Goal: Task Accomplishment & Management: Use online tool/utility

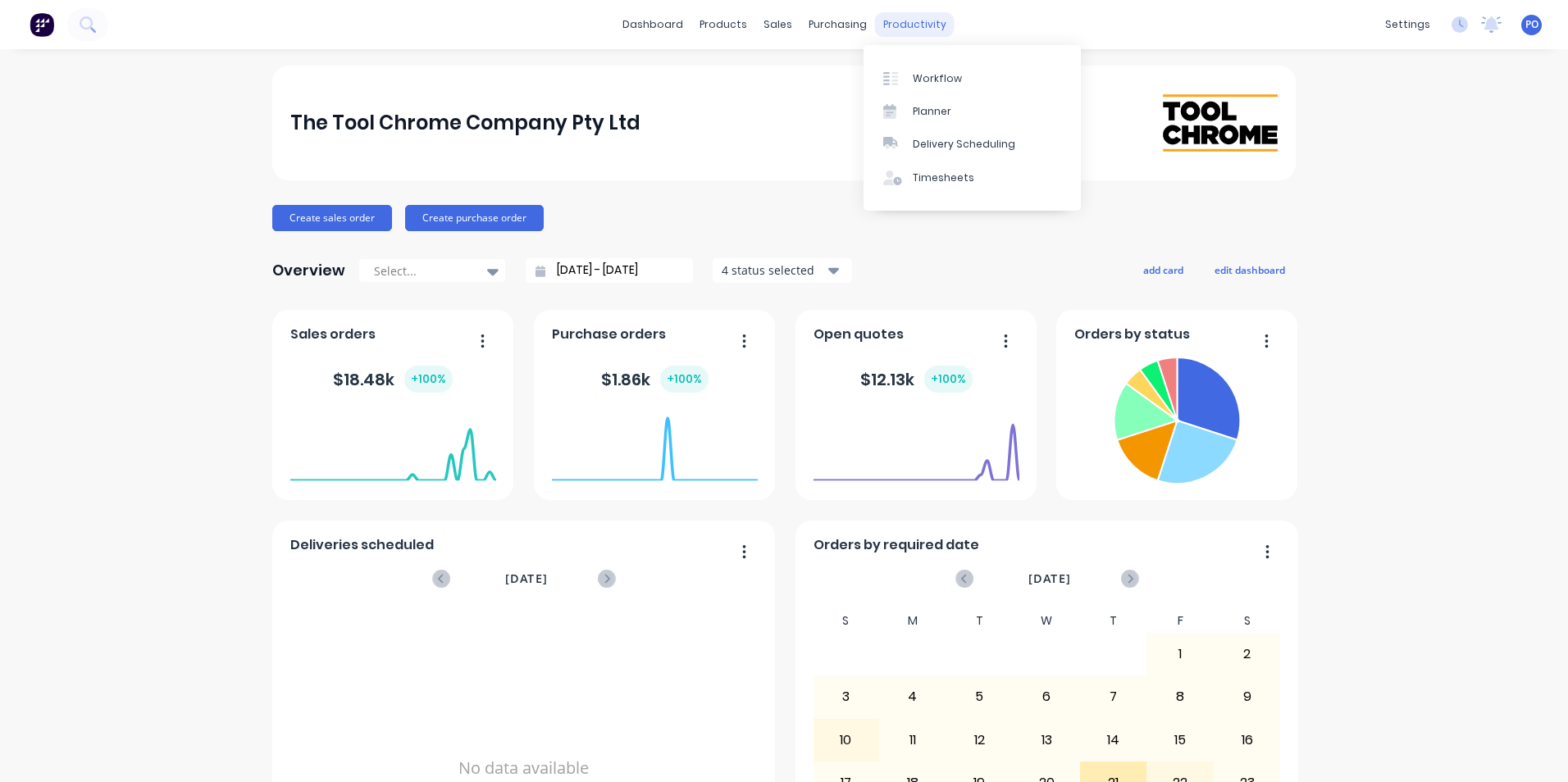
click at [908, 22] on div "productivity" at bounding box center [914, 25] width 80 height 25
click at [921, 80] on div "Workflow" at bounding box center [937, 79] width 49 height 15
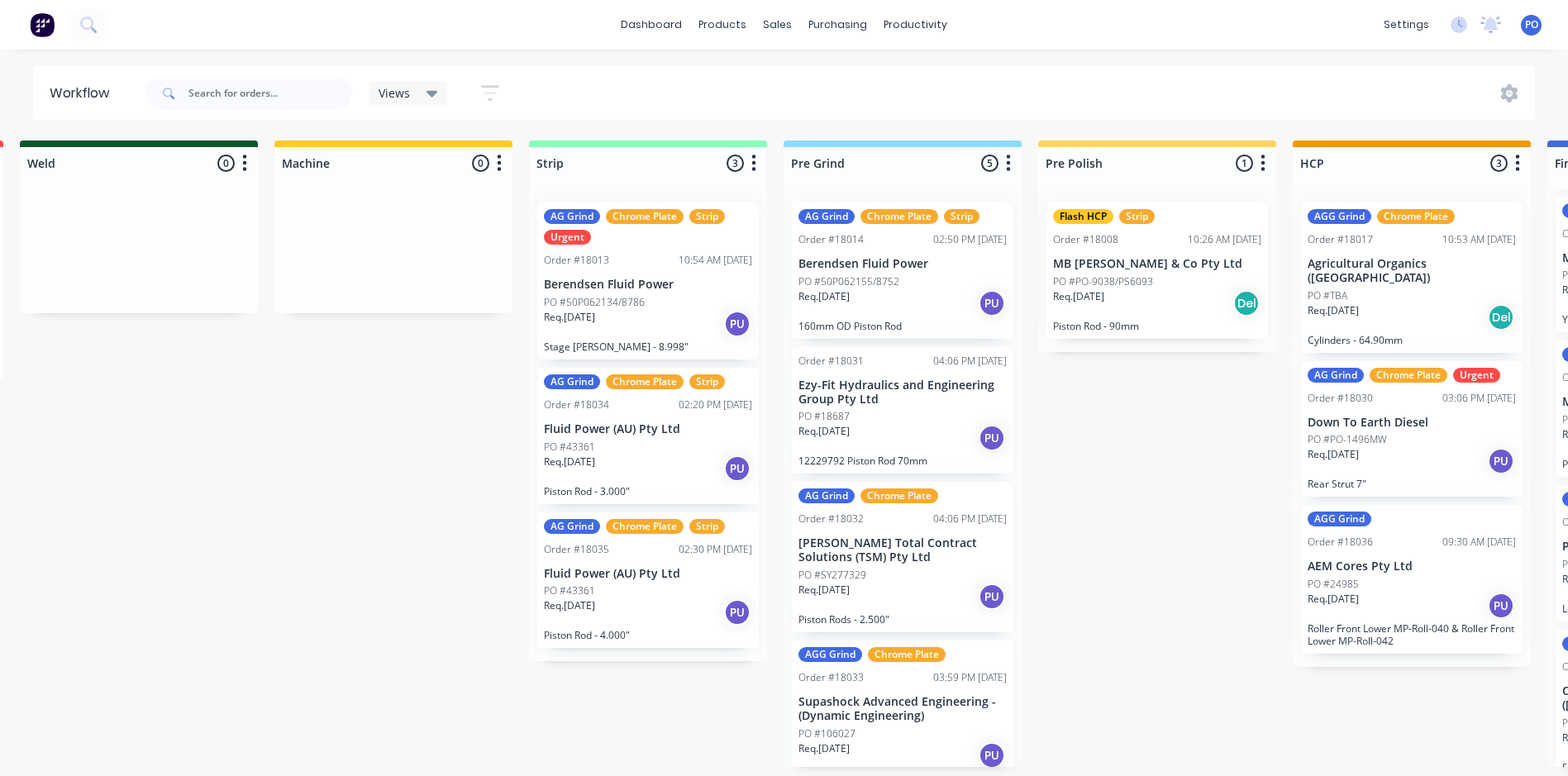
scroll to position [3, 0]
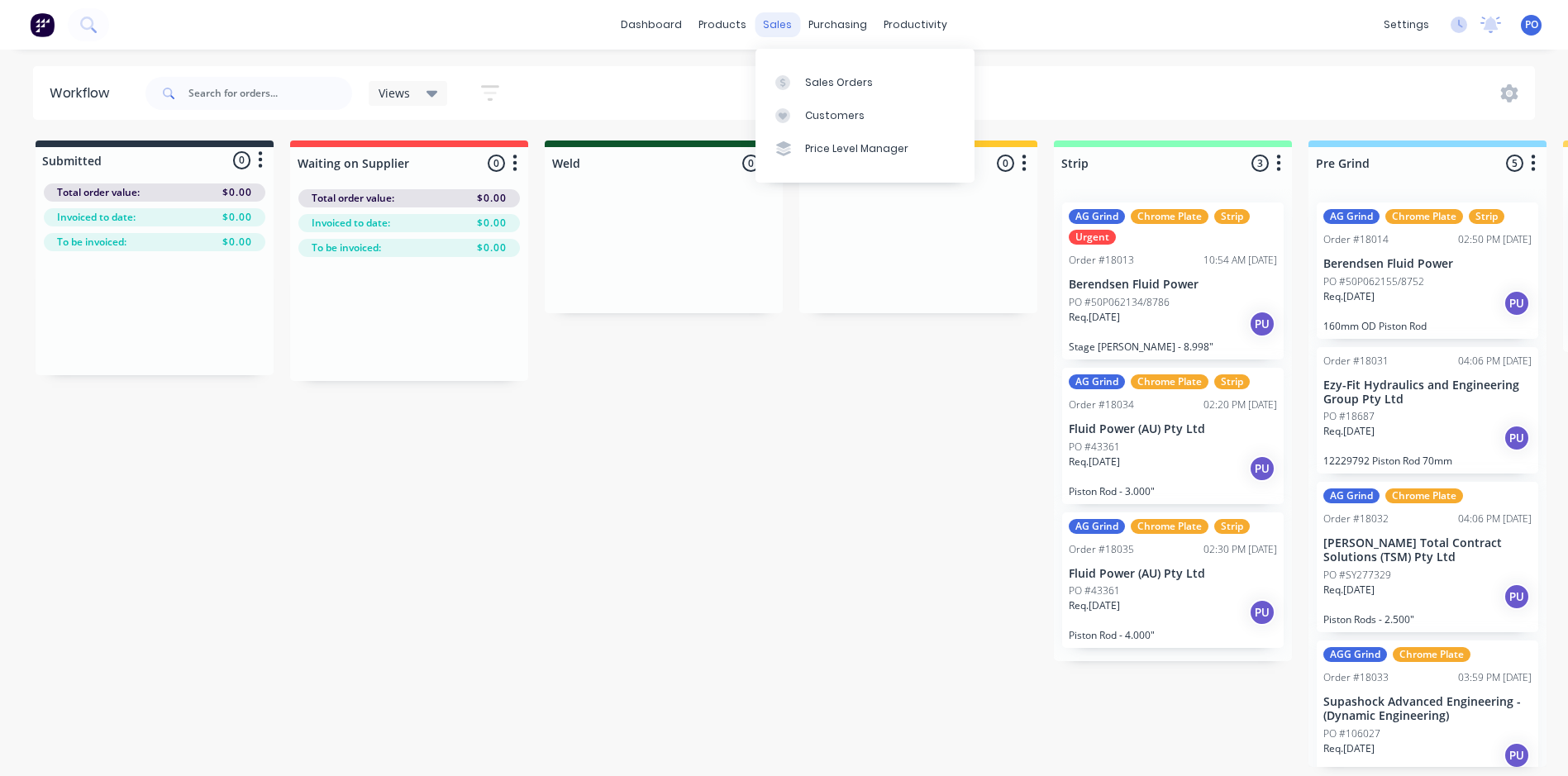
click at [777, 21] on div "sales" at bounding box center [777, 25] width 45 height 25
click at [811, 75] on div "Sales Orders" at bounding box center [838, 83] width 68 height 15
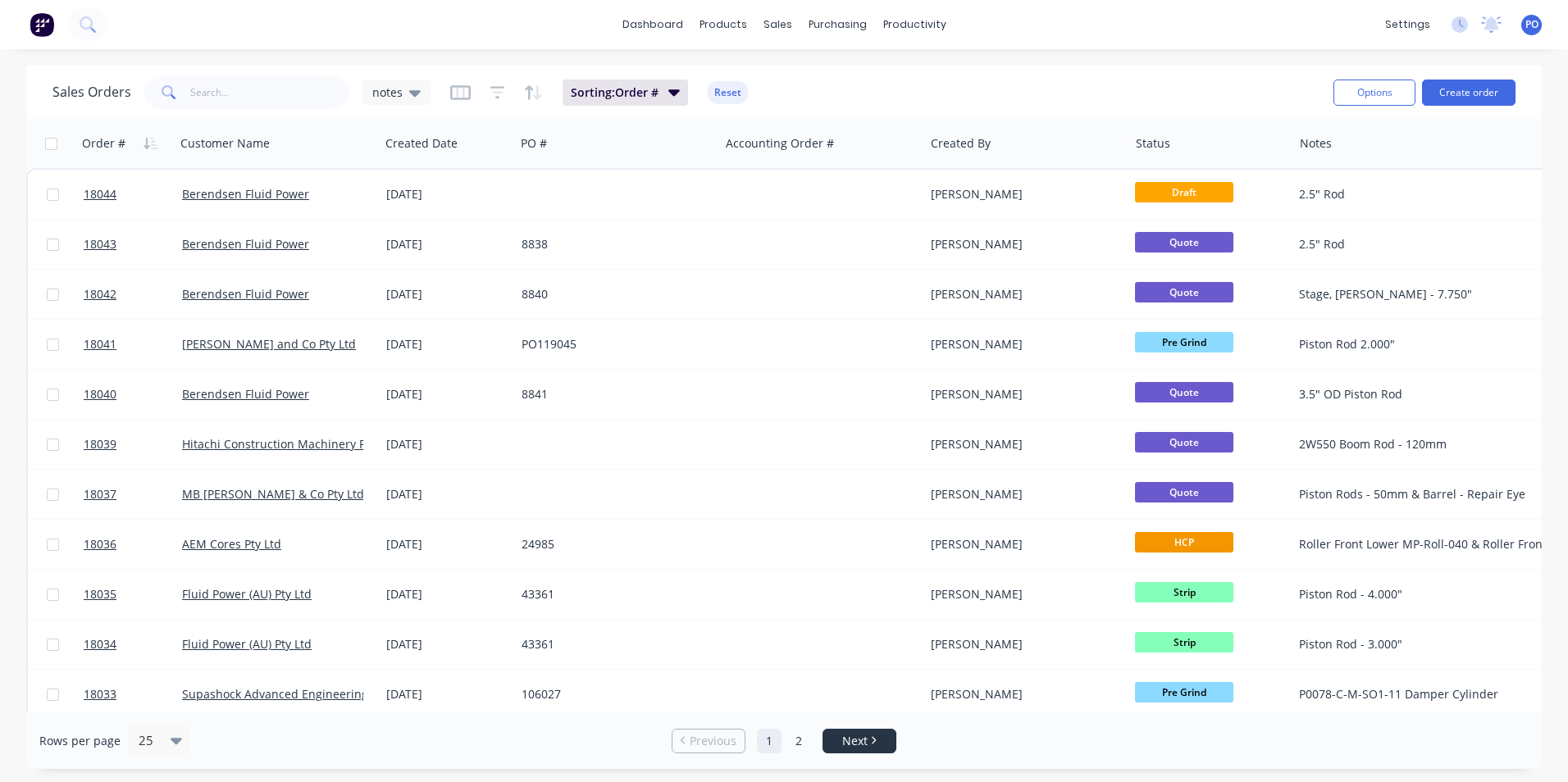
click at [832, 745] on link "Next" at bounding box center [859, 741] width 72 height 17
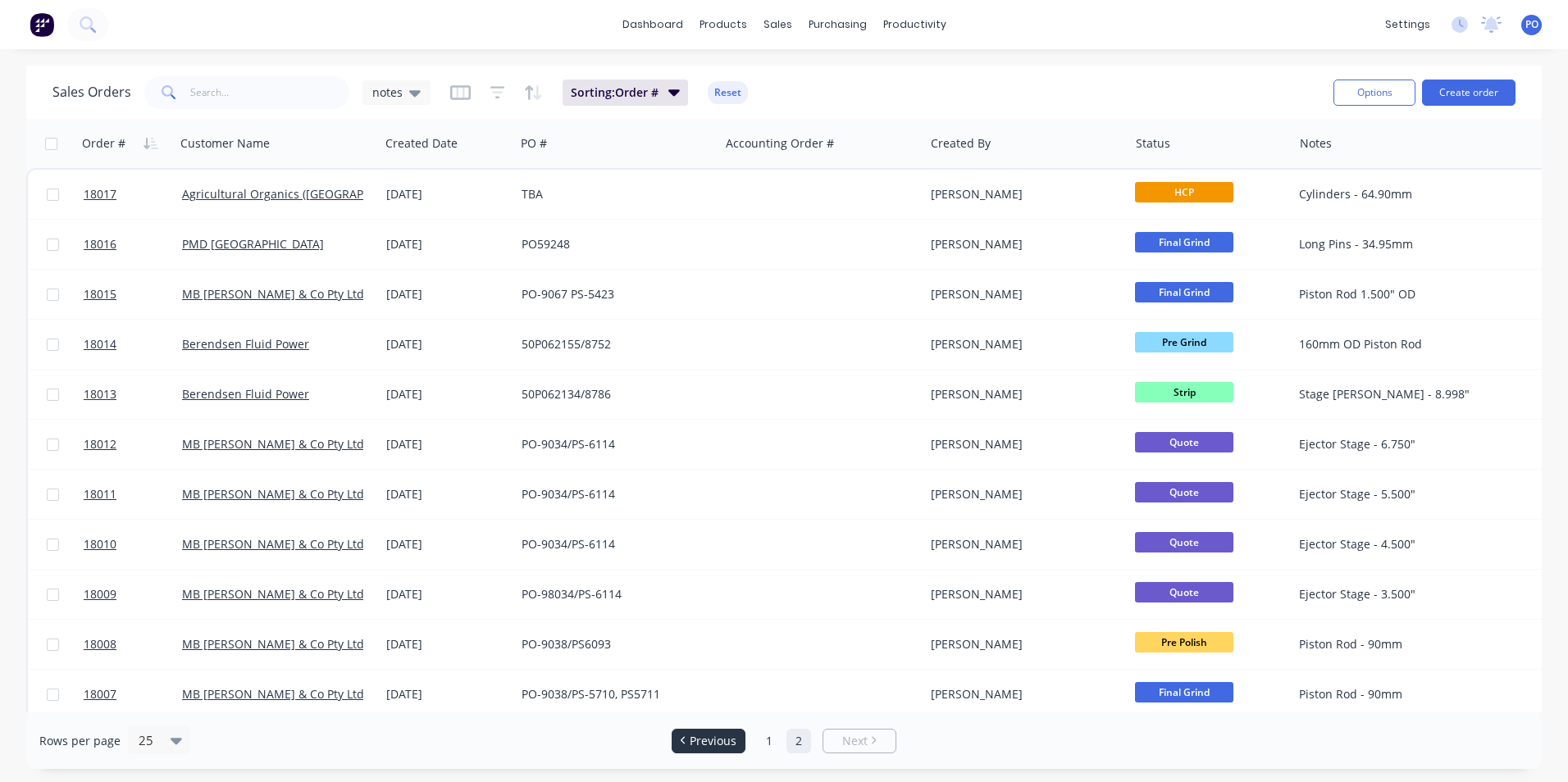
click at [688, 739] on link "Previous" at bounding box center [708, 741] width 72 height 17
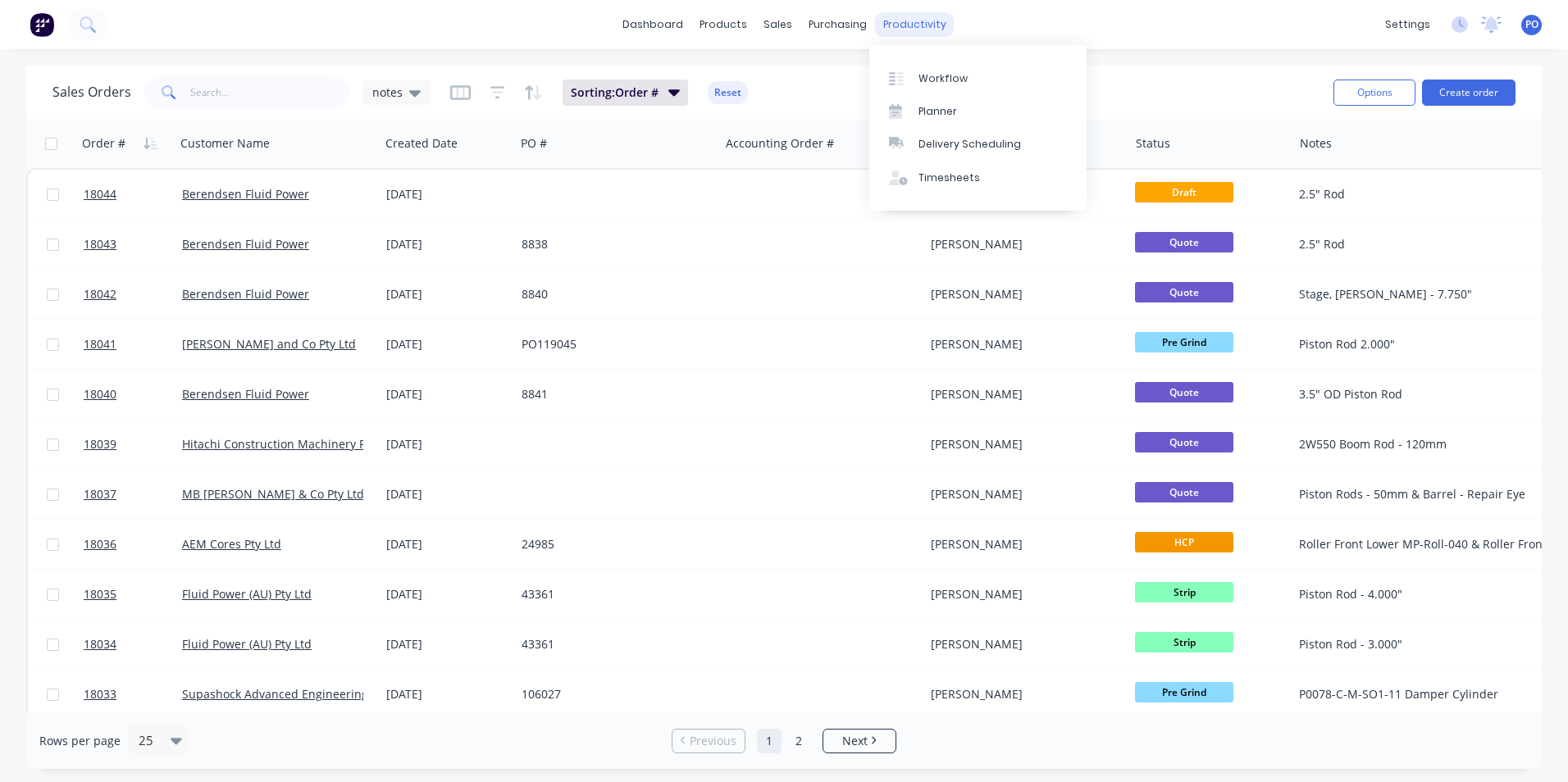
click at [905, 23] on div "productivity" at bounding box center [914, 25] width 80 height 25
click at [948, 80] on div "Workflow" at bounding box center [943, 79] width 49 height 15
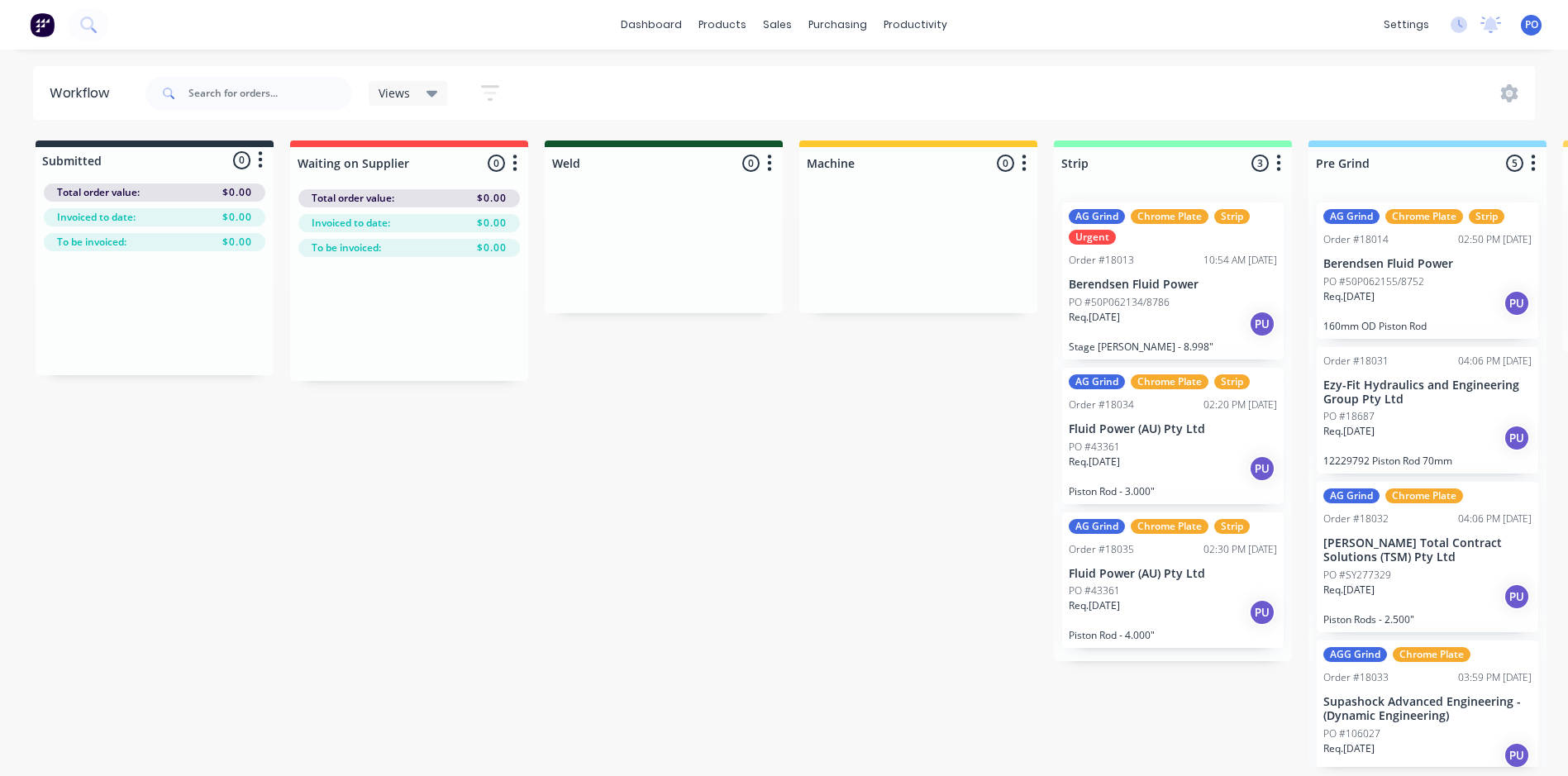
click at [488, 88] on icon "button" at bounding box center [490, 93] width 18 height 21
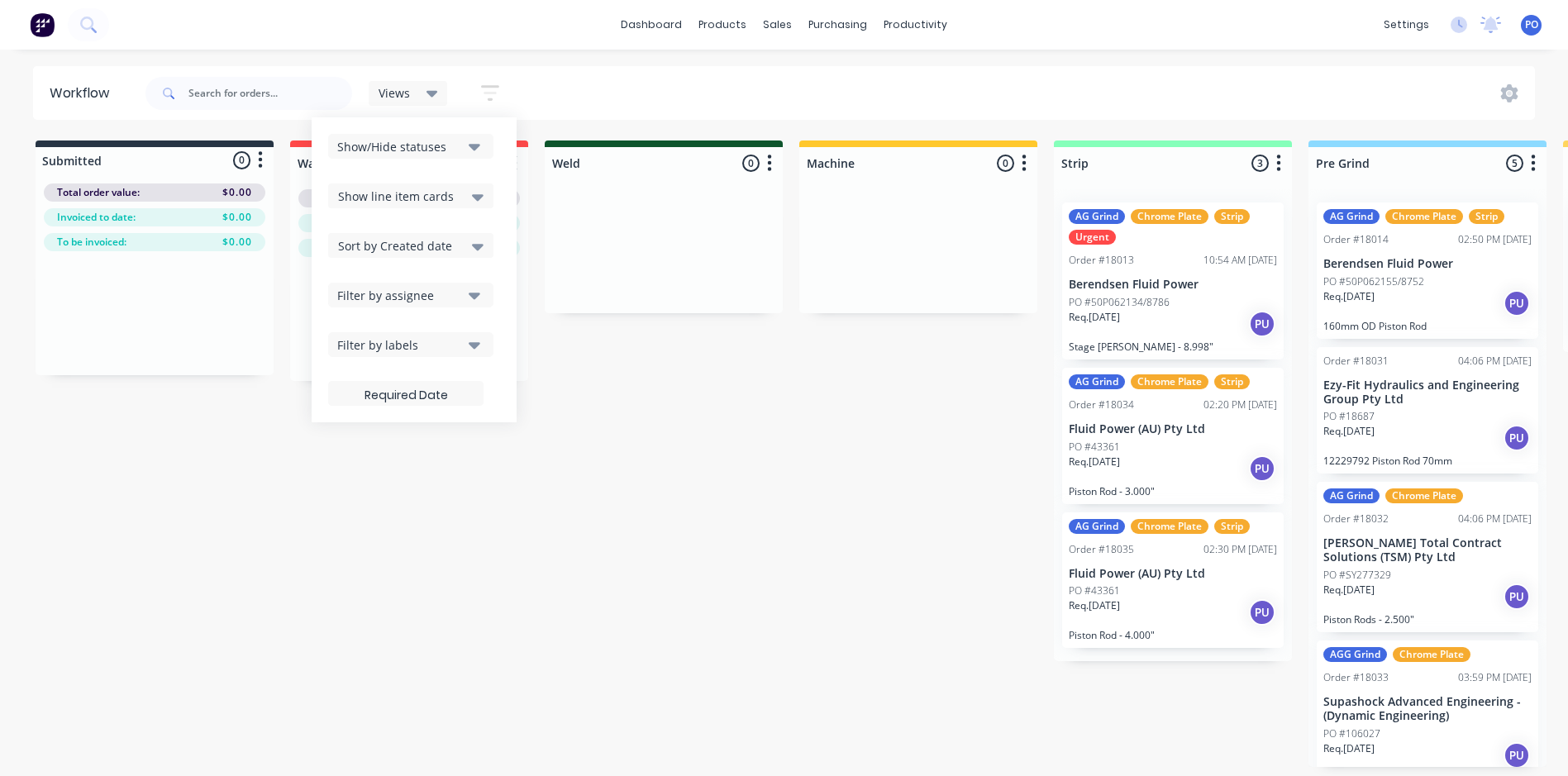
click at [435, 88] on icon at bounding box center [432, 93] width 12 height 18
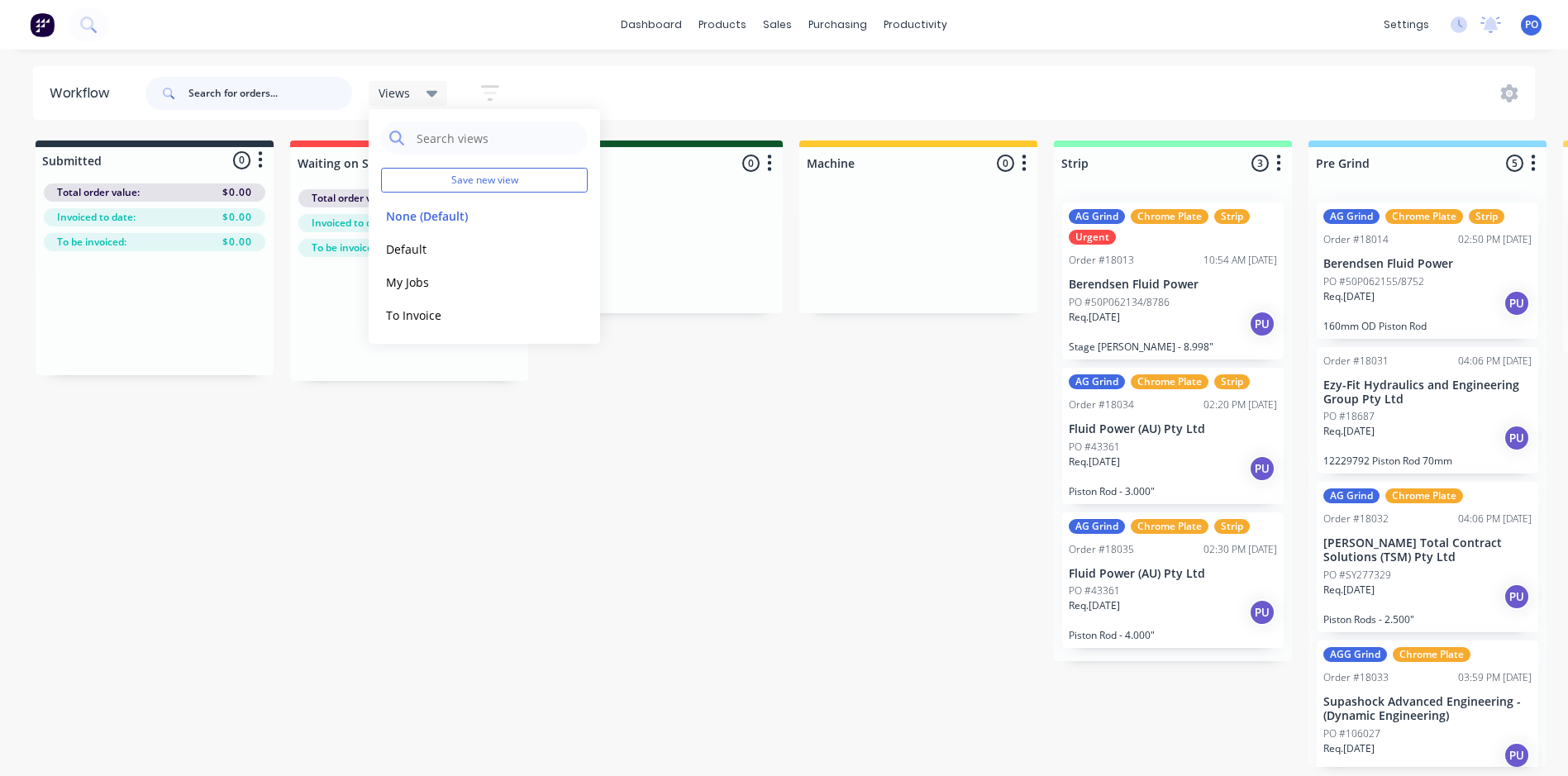
click at [246, 85] on input "text" at bounding box center [271, 93] width 164 height 33
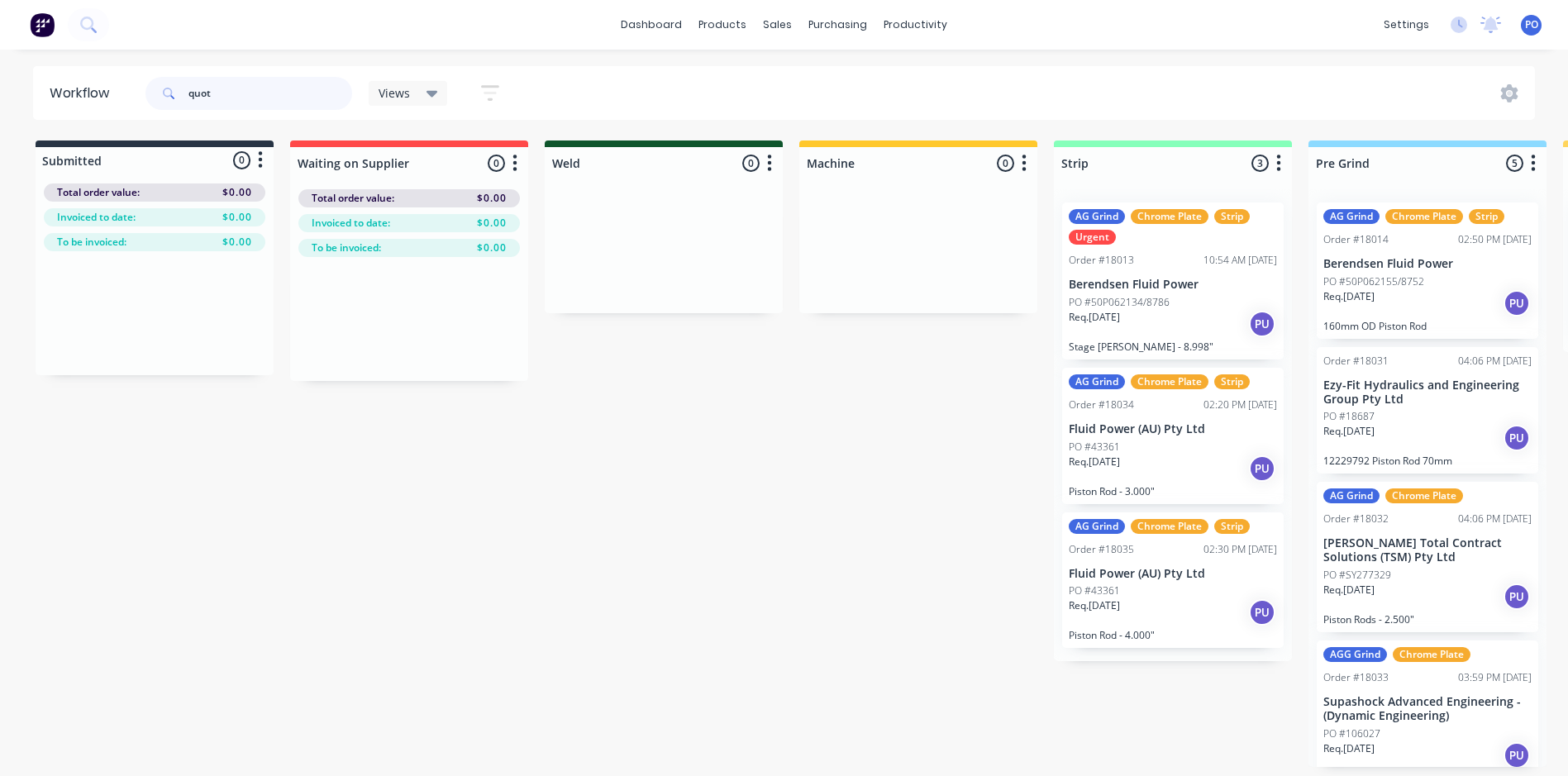
type input "quote"
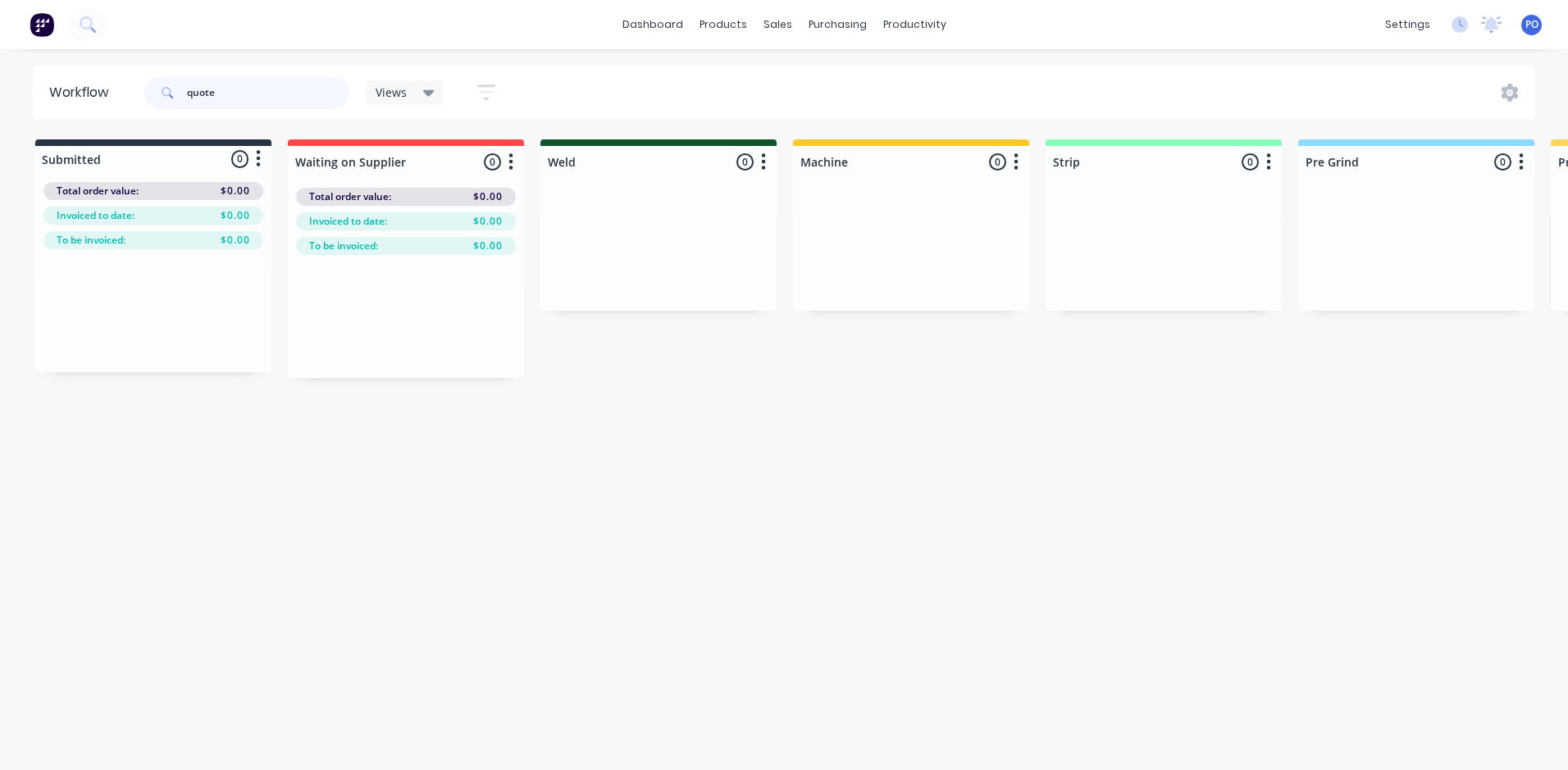
drag, startPoint x: 231, startPoint y: 99, endPoint x: 166, endPoint y: 98, distance: 65.0
click at [166, 98] on div "quote" at bounding box center [247, 93] width 205 height 33
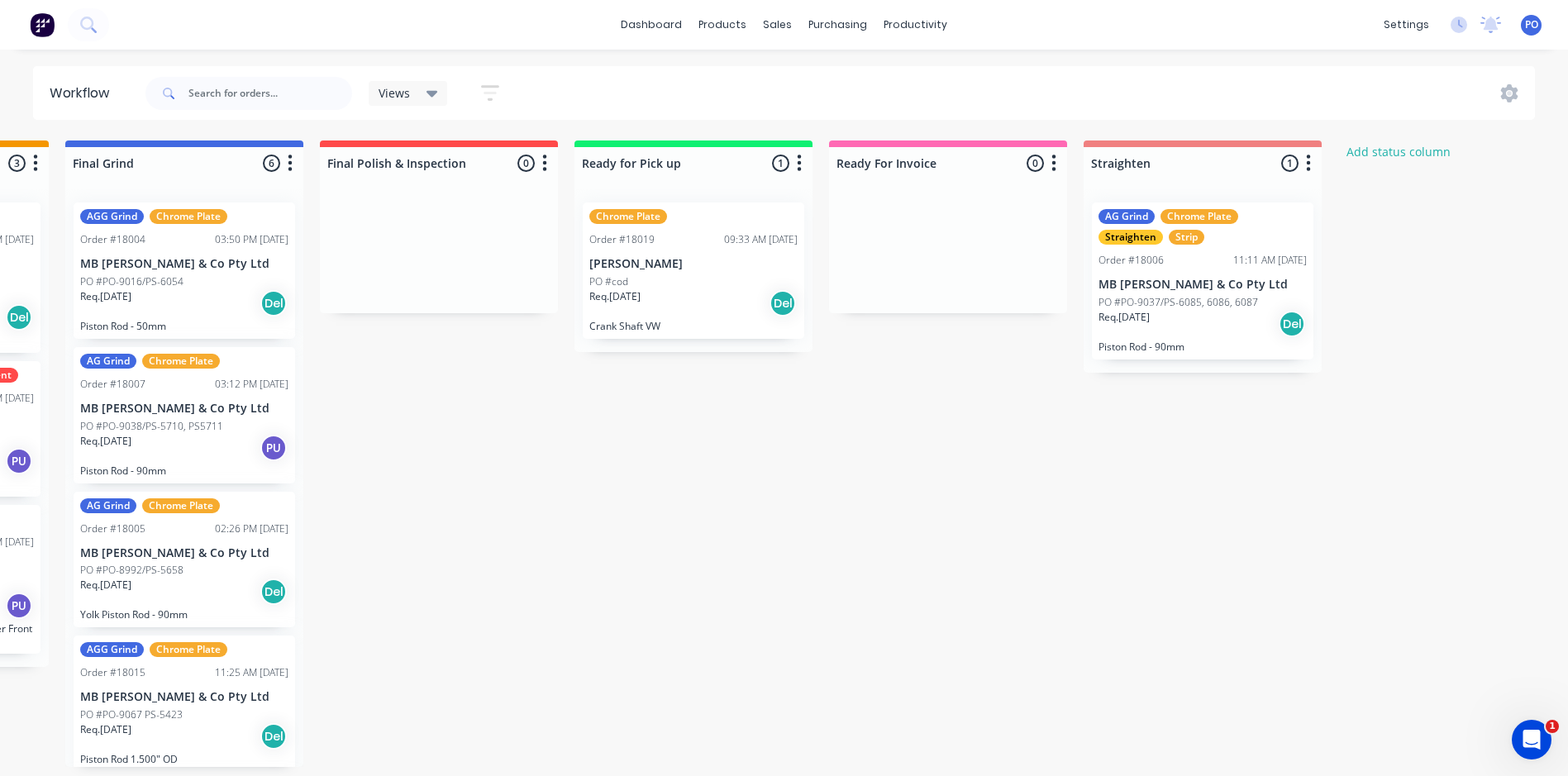
scroll to position [0, 1991]
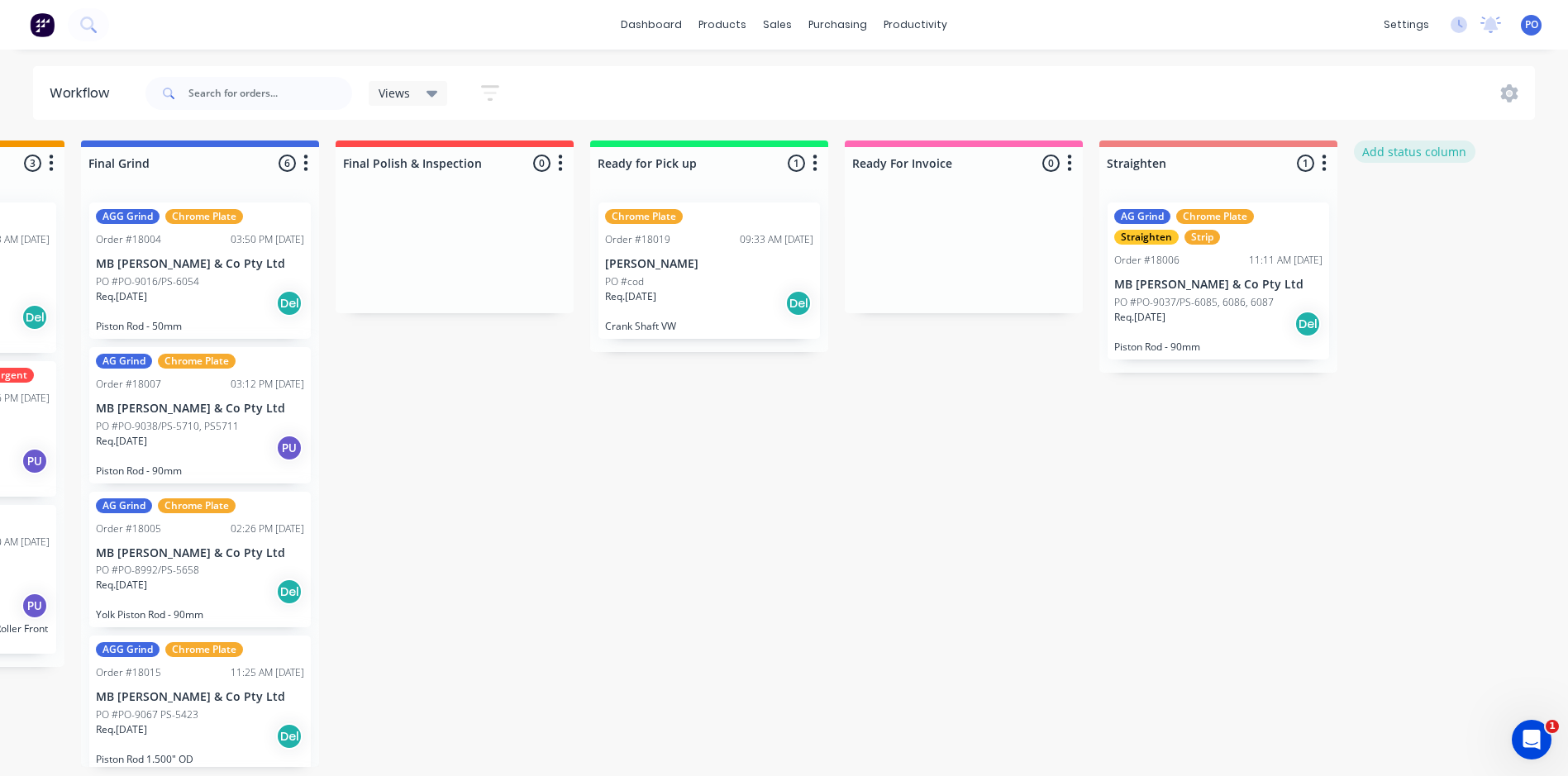
click at [1397, 154] on button "Add status column" at bounding box center [1415, 151] width 122 height 23
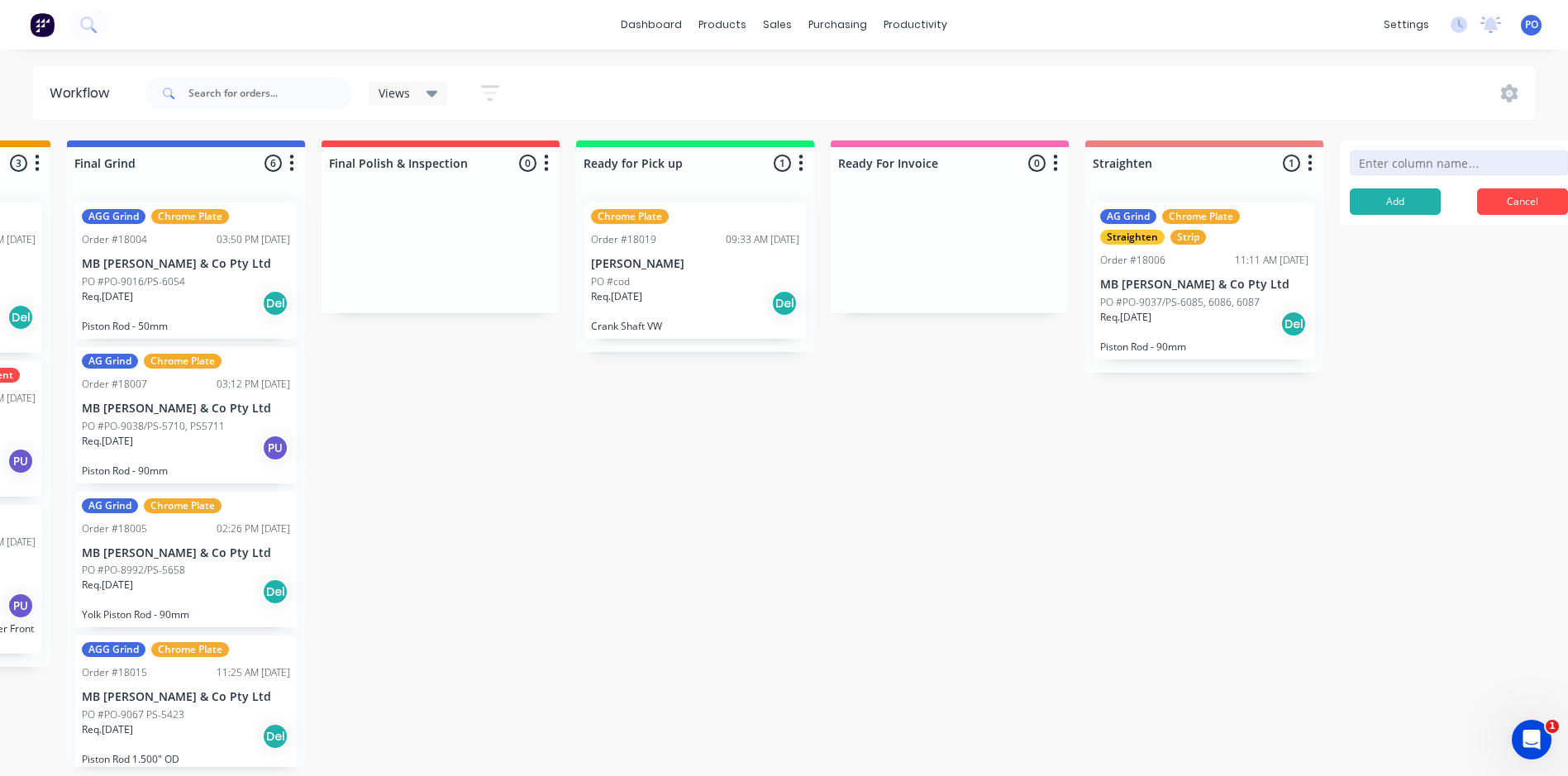
click at [1397, 164] on input at bounding box center [1459, 163] width 218 height 25
type input "Q"
click at [1557, 209] on button "Cancel" at bounding box center [1522, 202] width 91 height 27
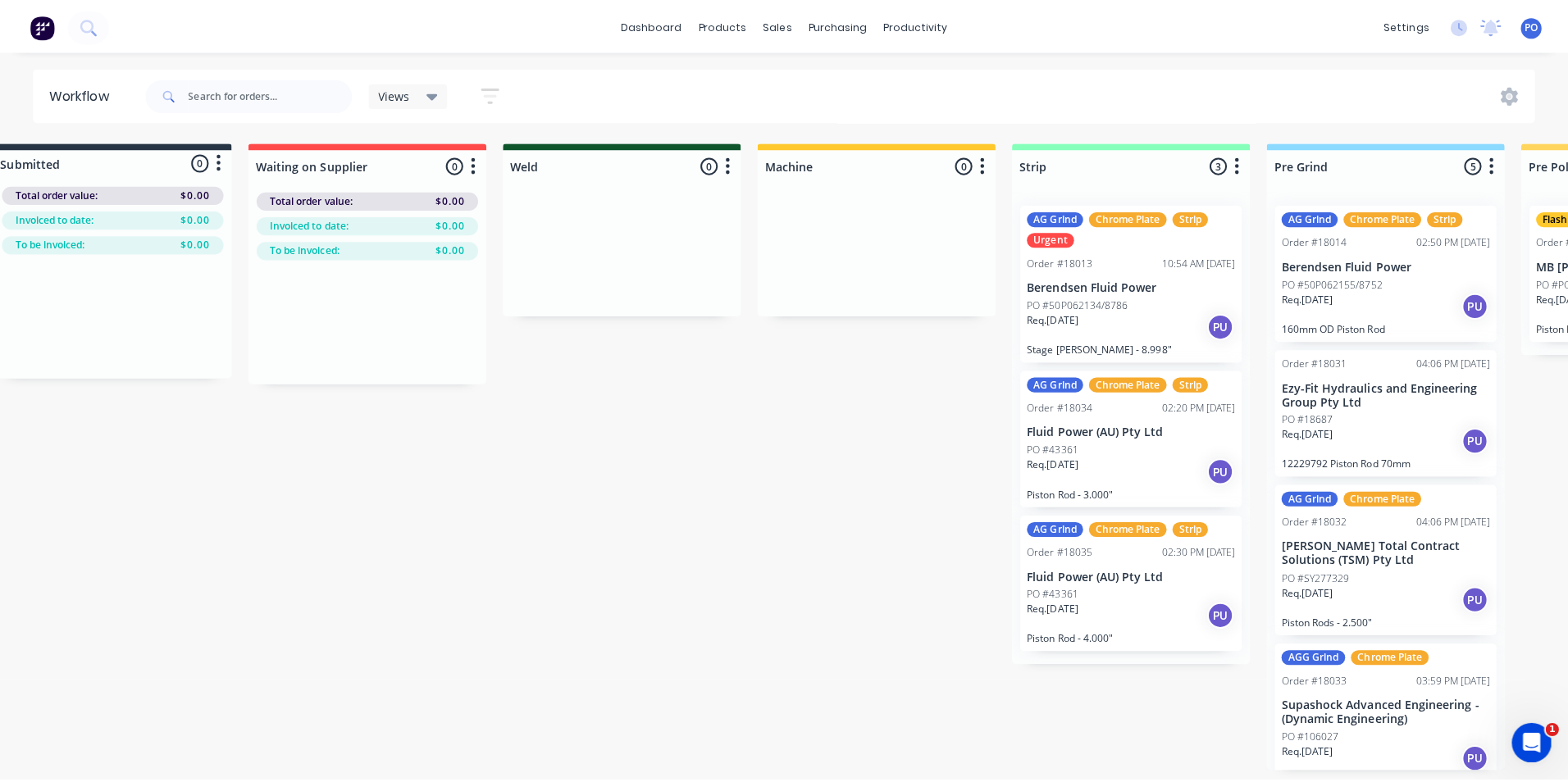
scroll to position [0, 0]
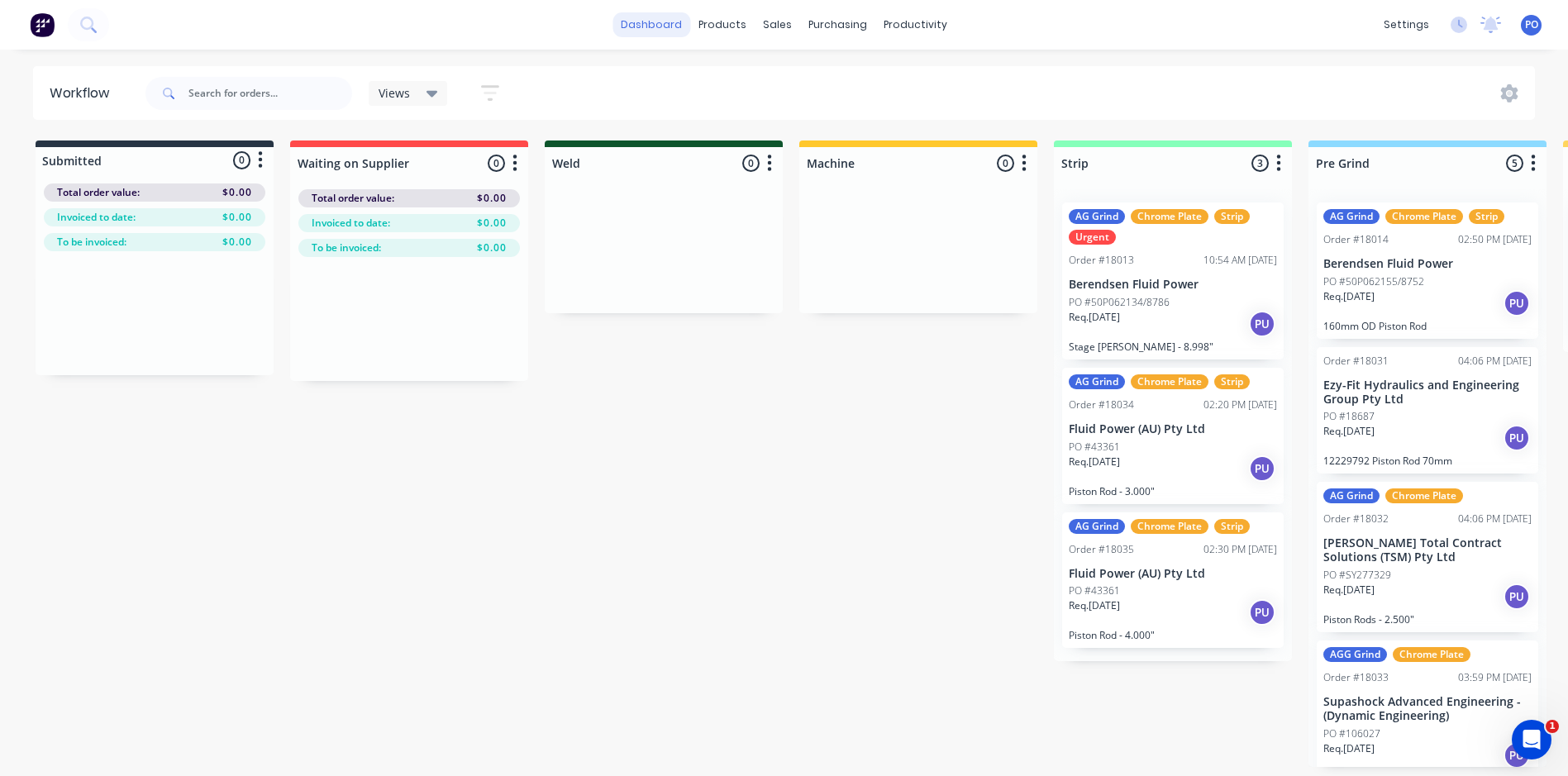
click at [657, 26] on link "dashboard" at bounding box center [651, 25] width 78 height 25
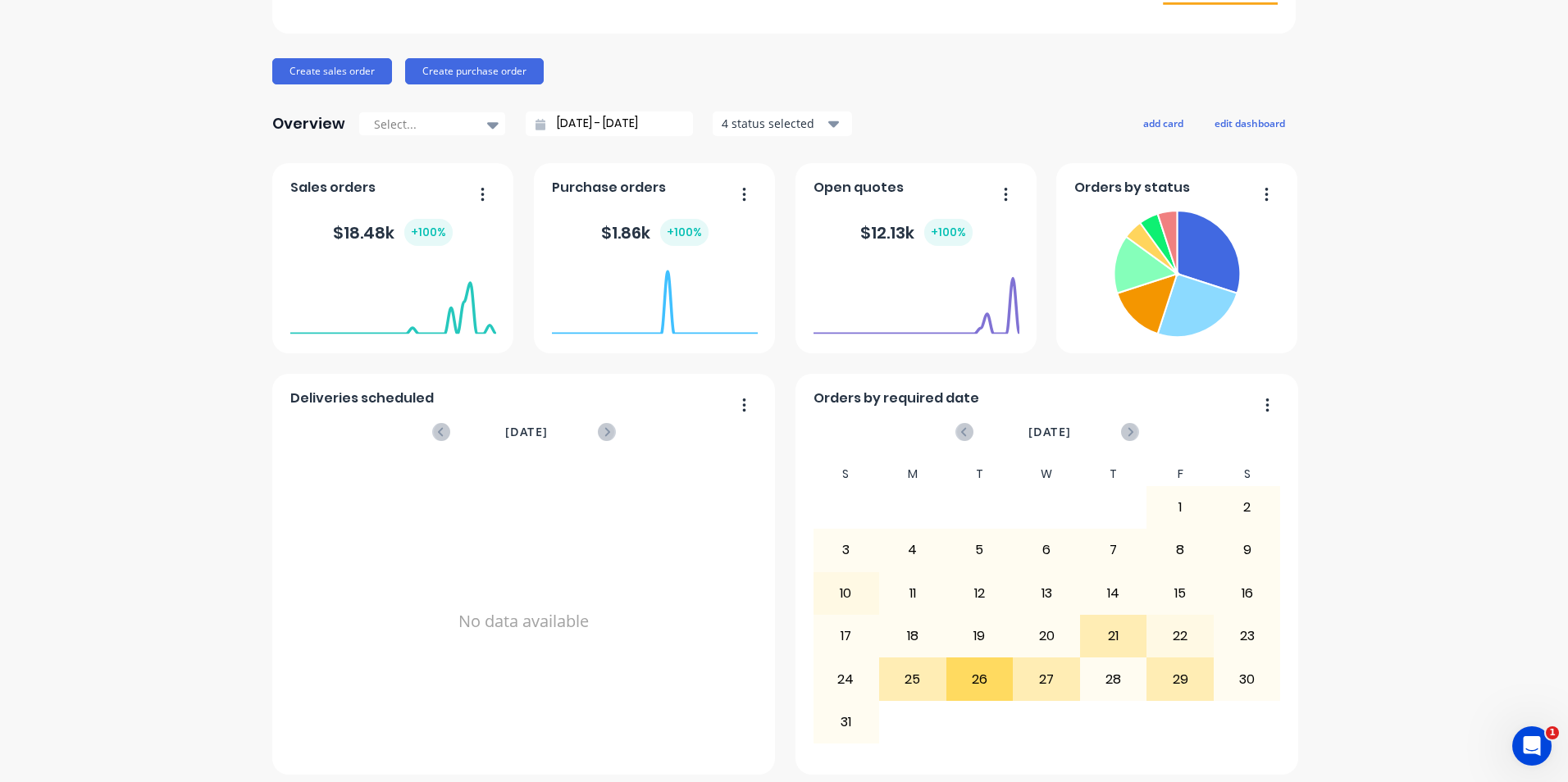
scroll to position [156, 0]
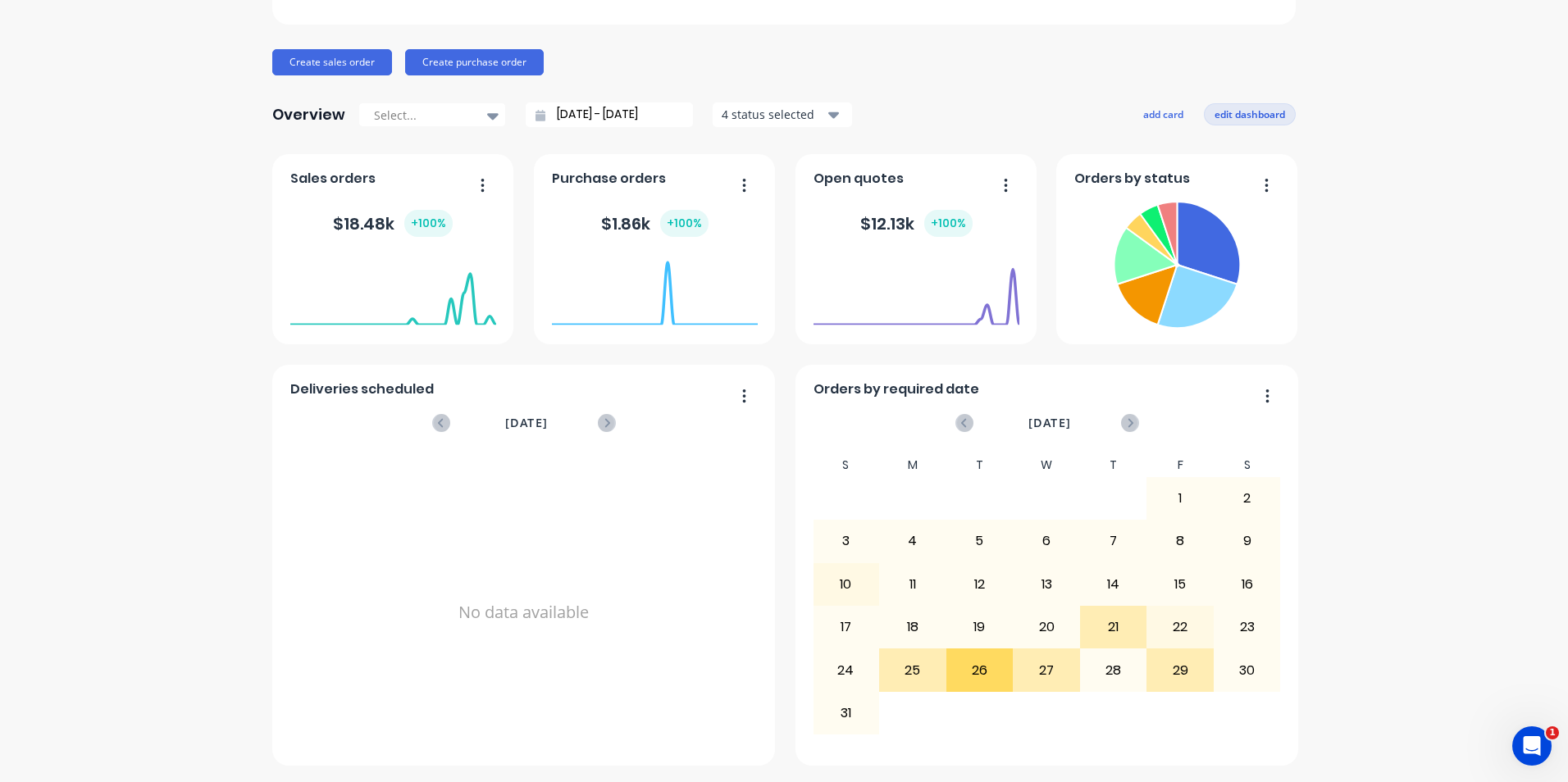
click at [1261, 114] on button "edit dashboard" at bounding box center [1249, 114] width 92 height 22
click at [1168, 111] on button "add card" at bounding box center [1160, 114] width 61 height 22
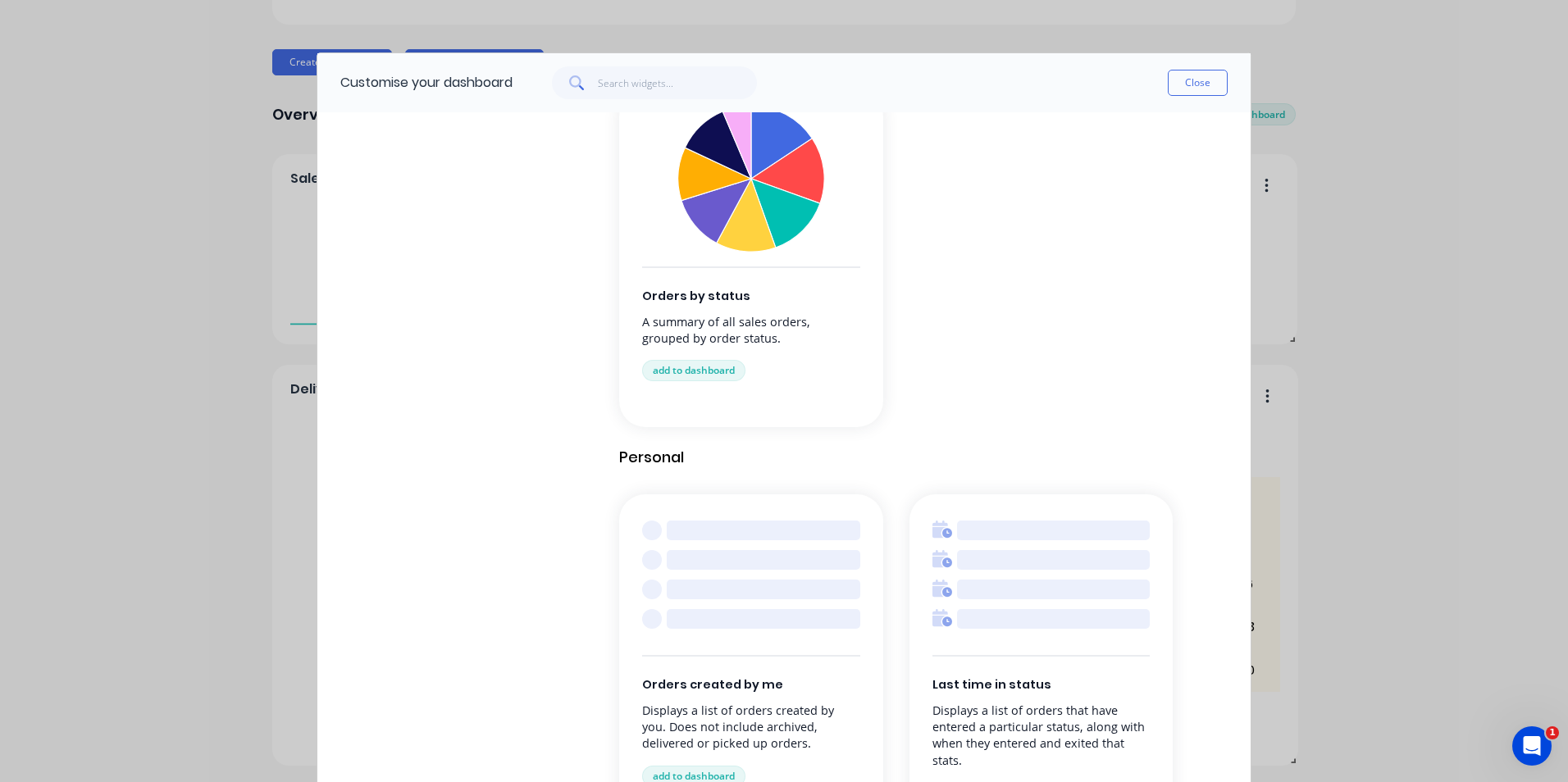
scroll to position [1613, 0]
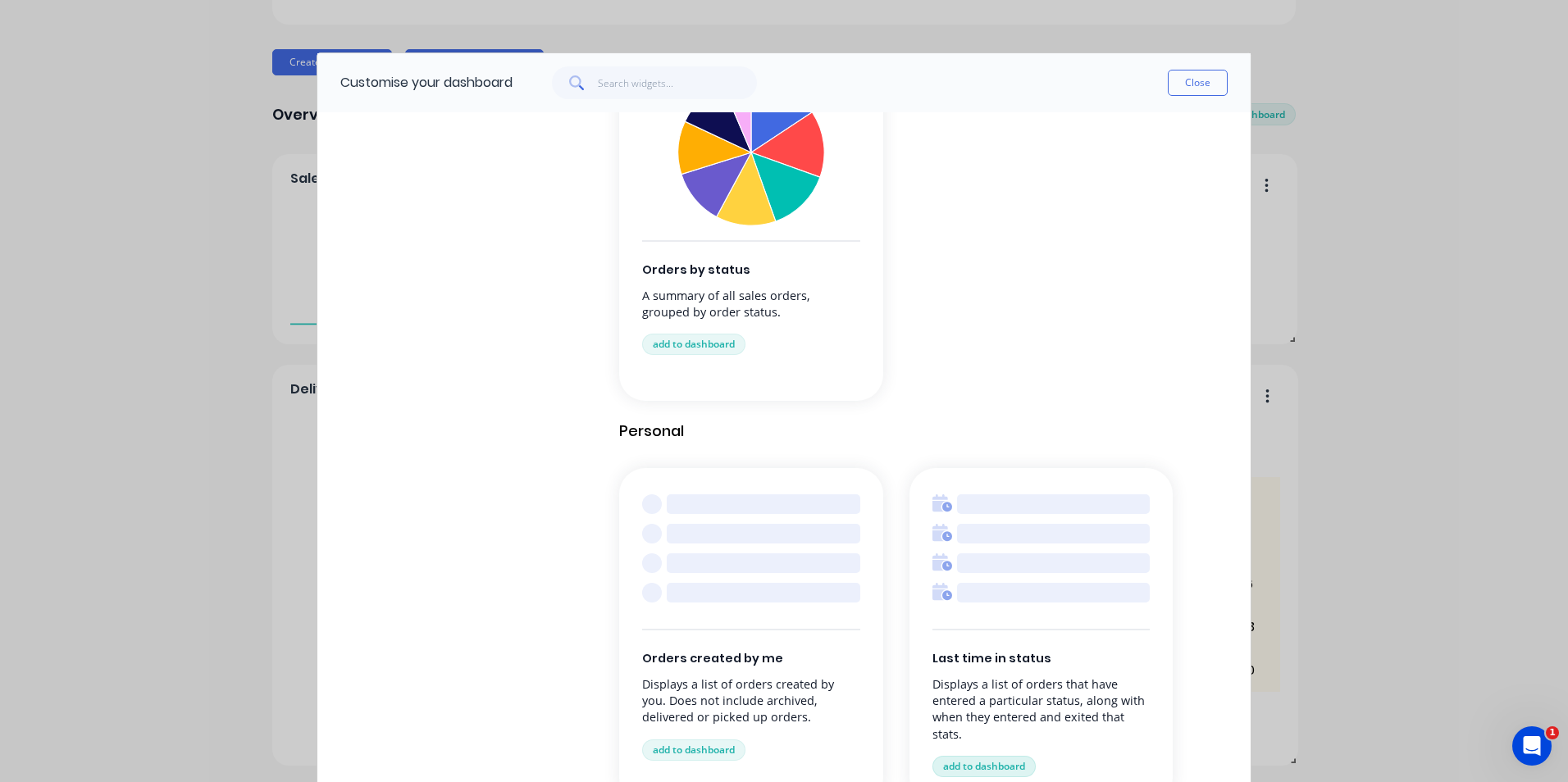
click at [991, 770] on button "add to dashboard" at bounding box center [984, 767] width 104 height 22
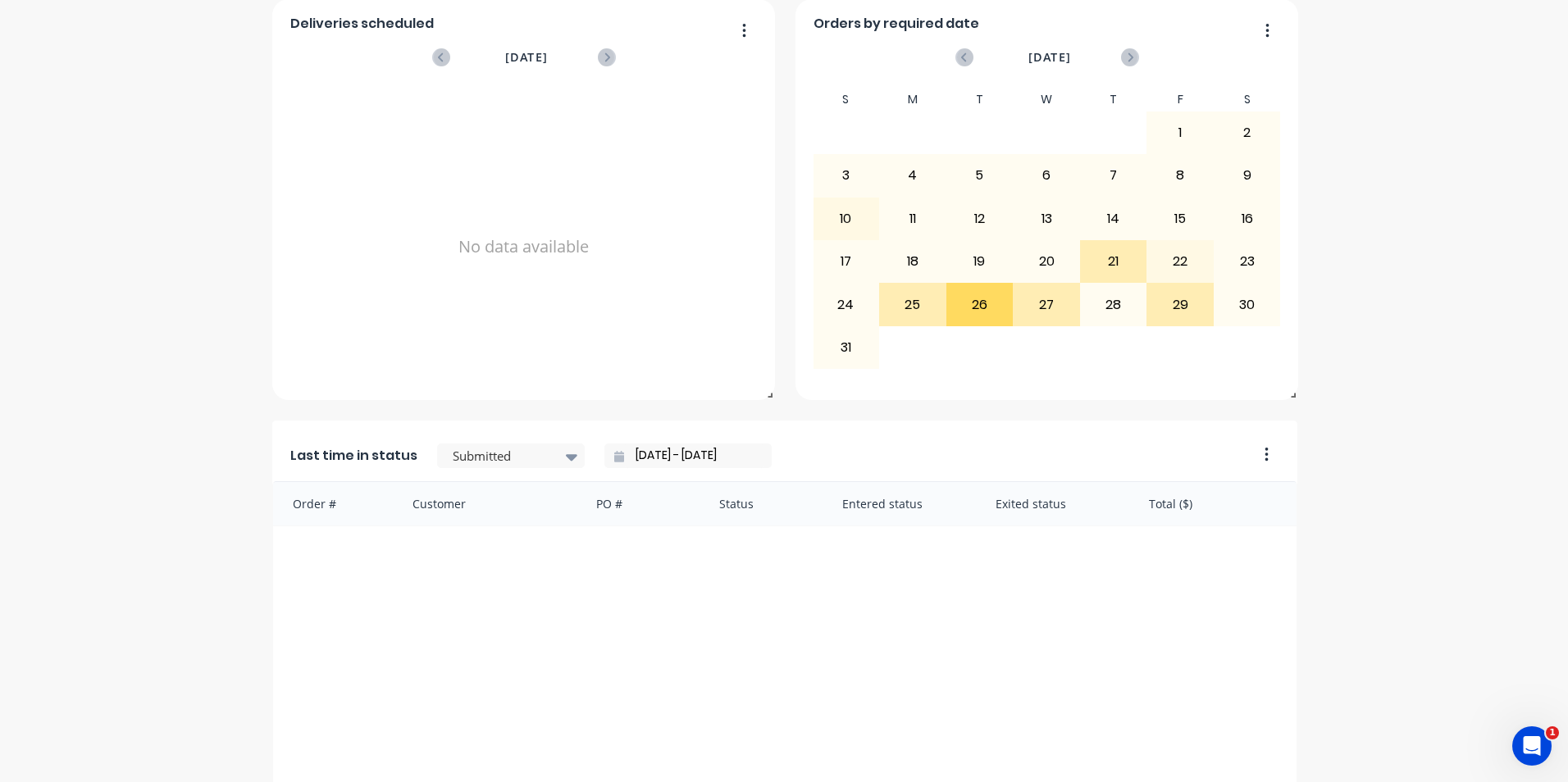
scroll to position [574, 0]
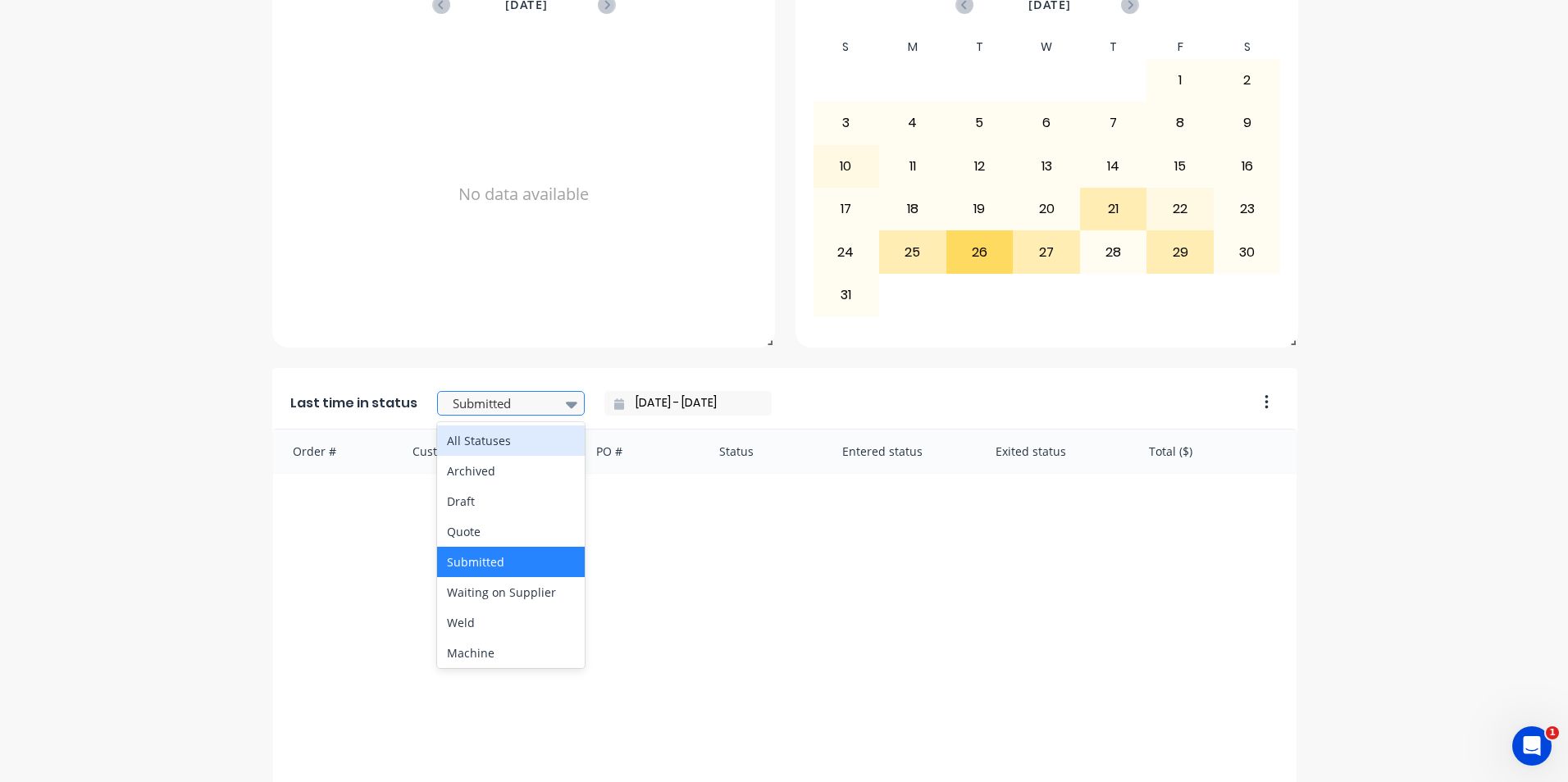
click at [511, 451] on div "All Statuses" at bounding box center [511, 441] width 147 height 31
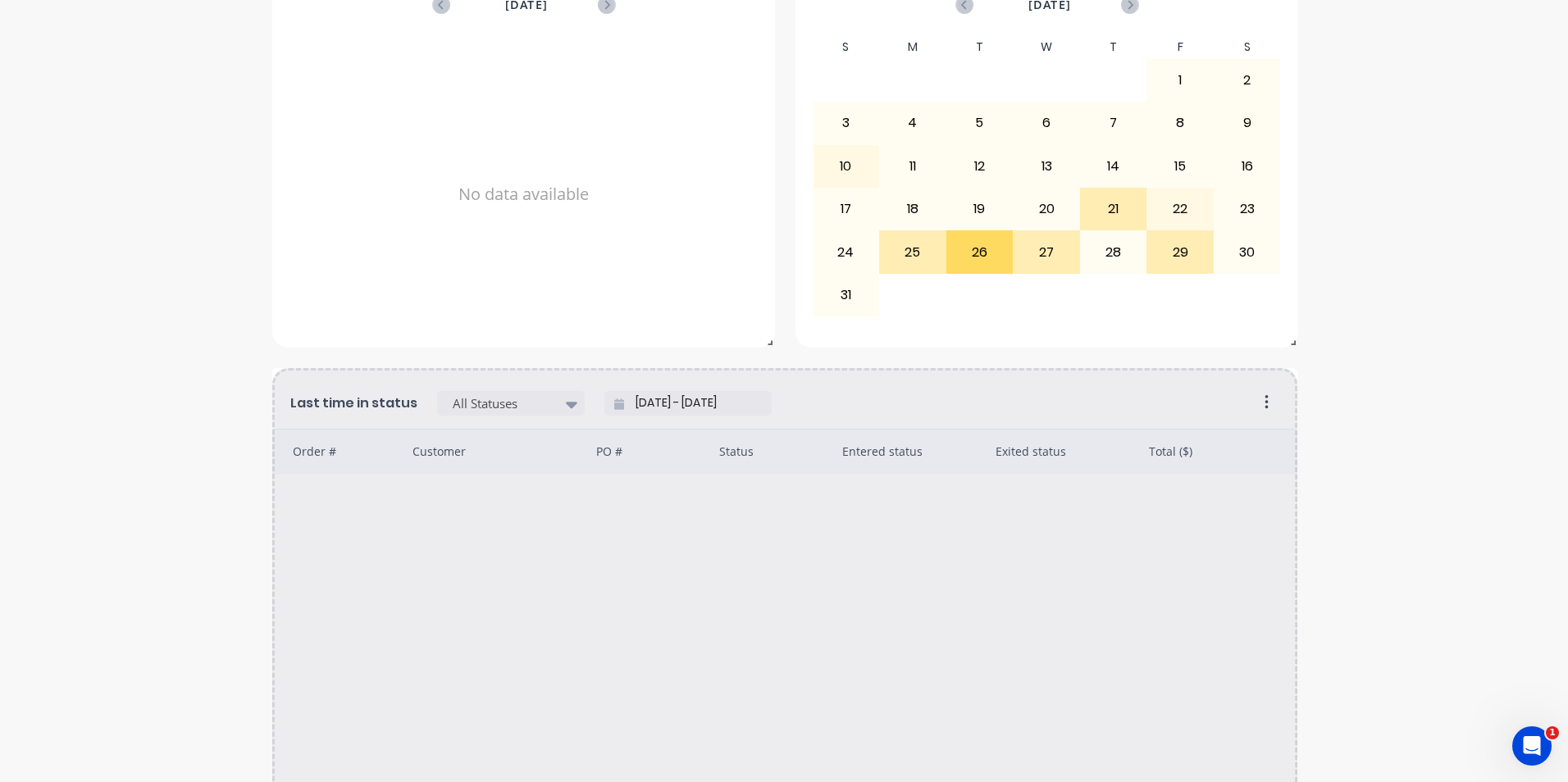
drag, startPoint x: 637, startPoint y: 402, endPoint x: 616, endPoint y: 403, distance: 21.0
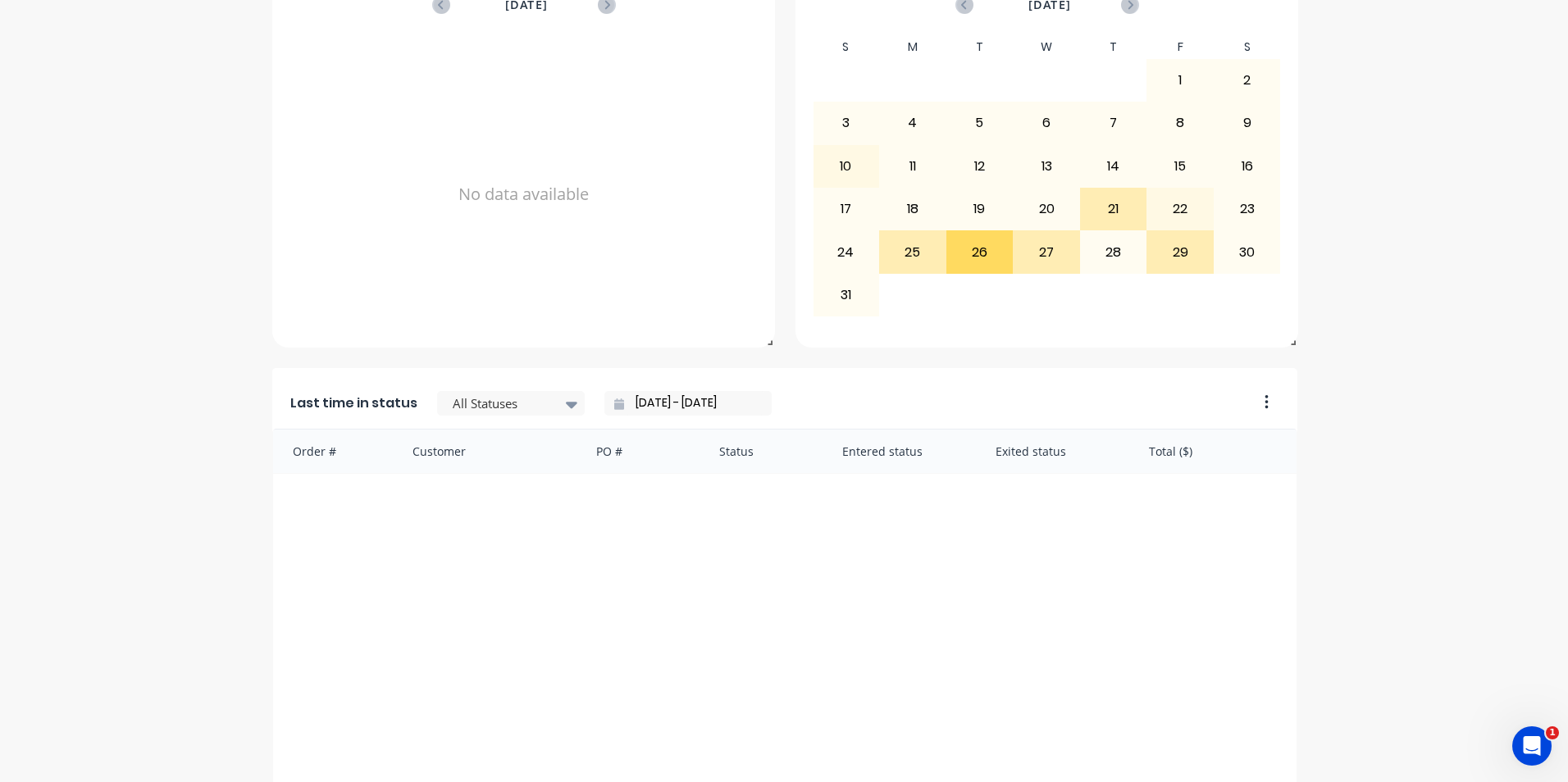
type input "[DATE] - [DATE]"
click at [980, 406] on div "Last time in status All Statuses [DATE] - [DATE]" at bounding box center [760, 398] width 974 height 60
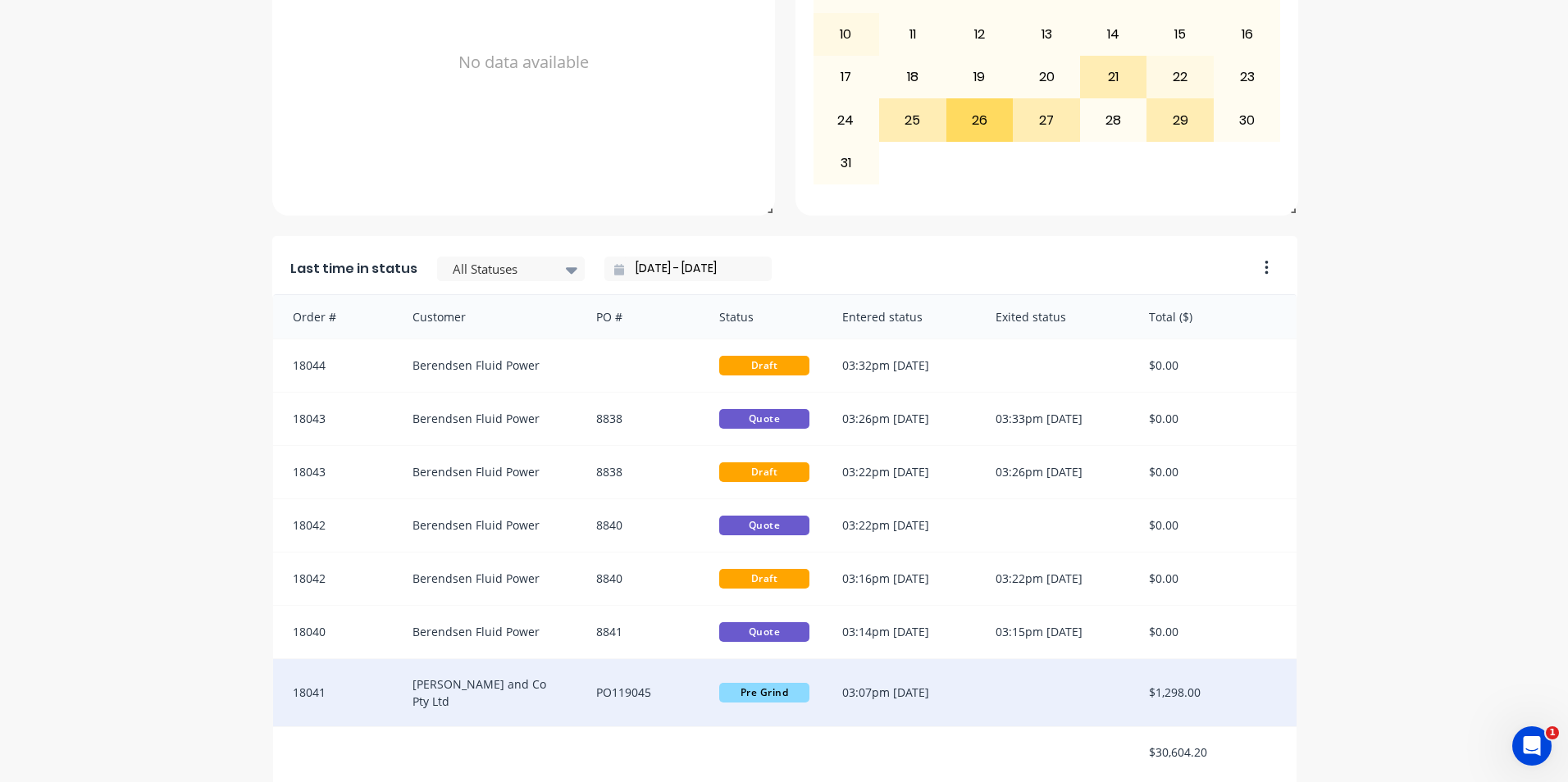
scroll to position [0, 0]
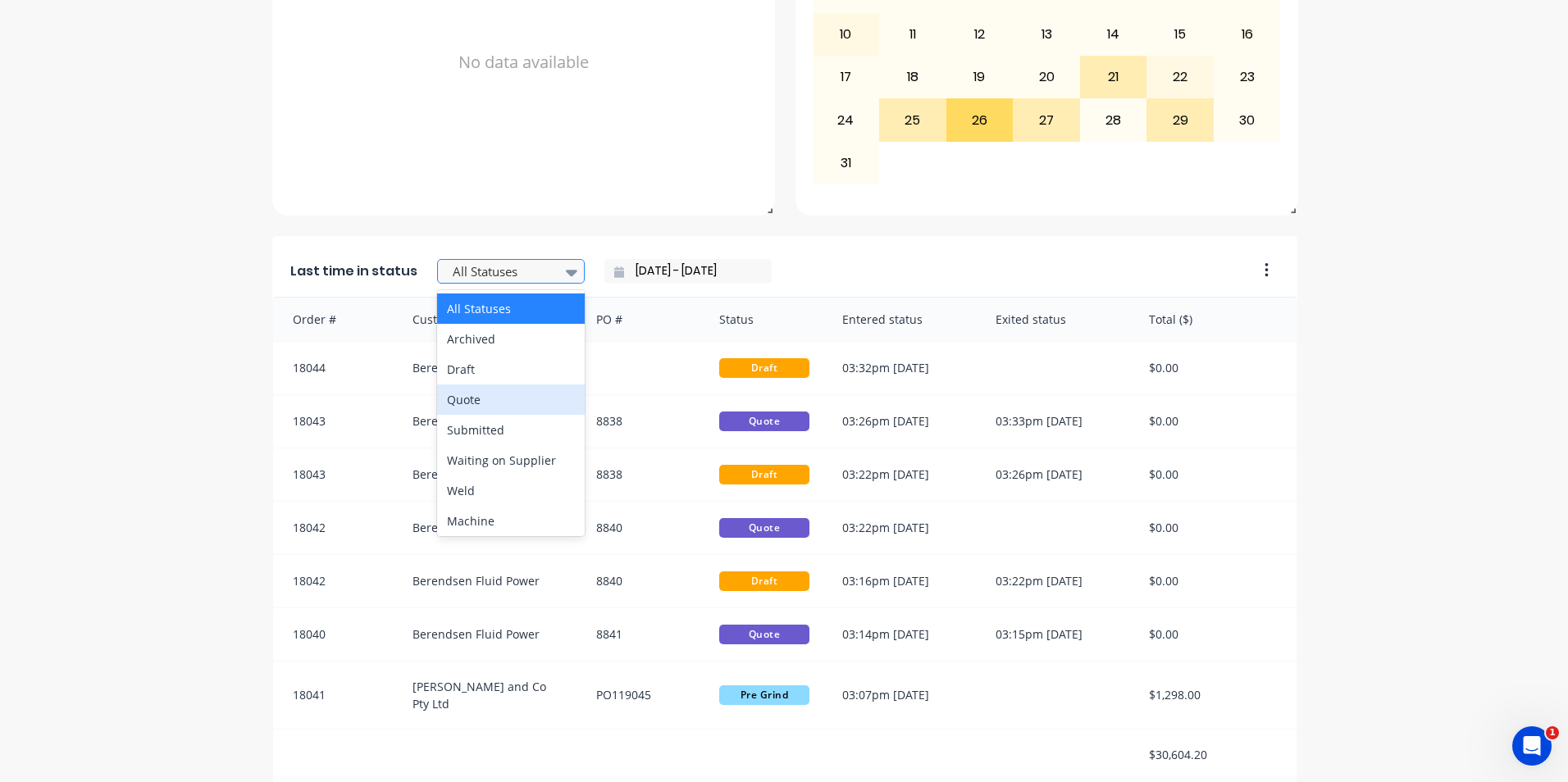
click at [466, 398] on div "Quote" at bounding box center [511, 399] width 147 height 31
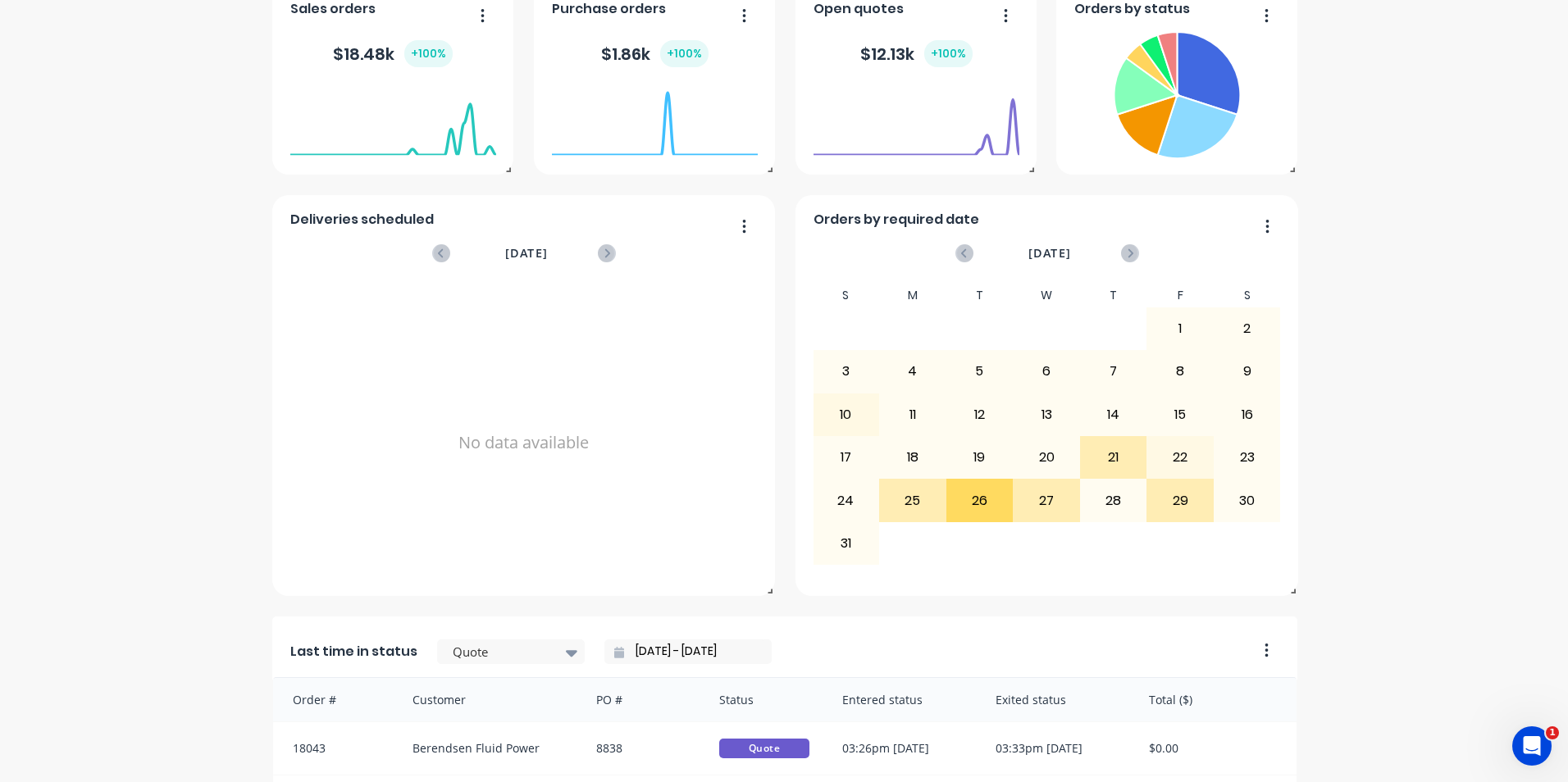
scroll to position [296, 0]
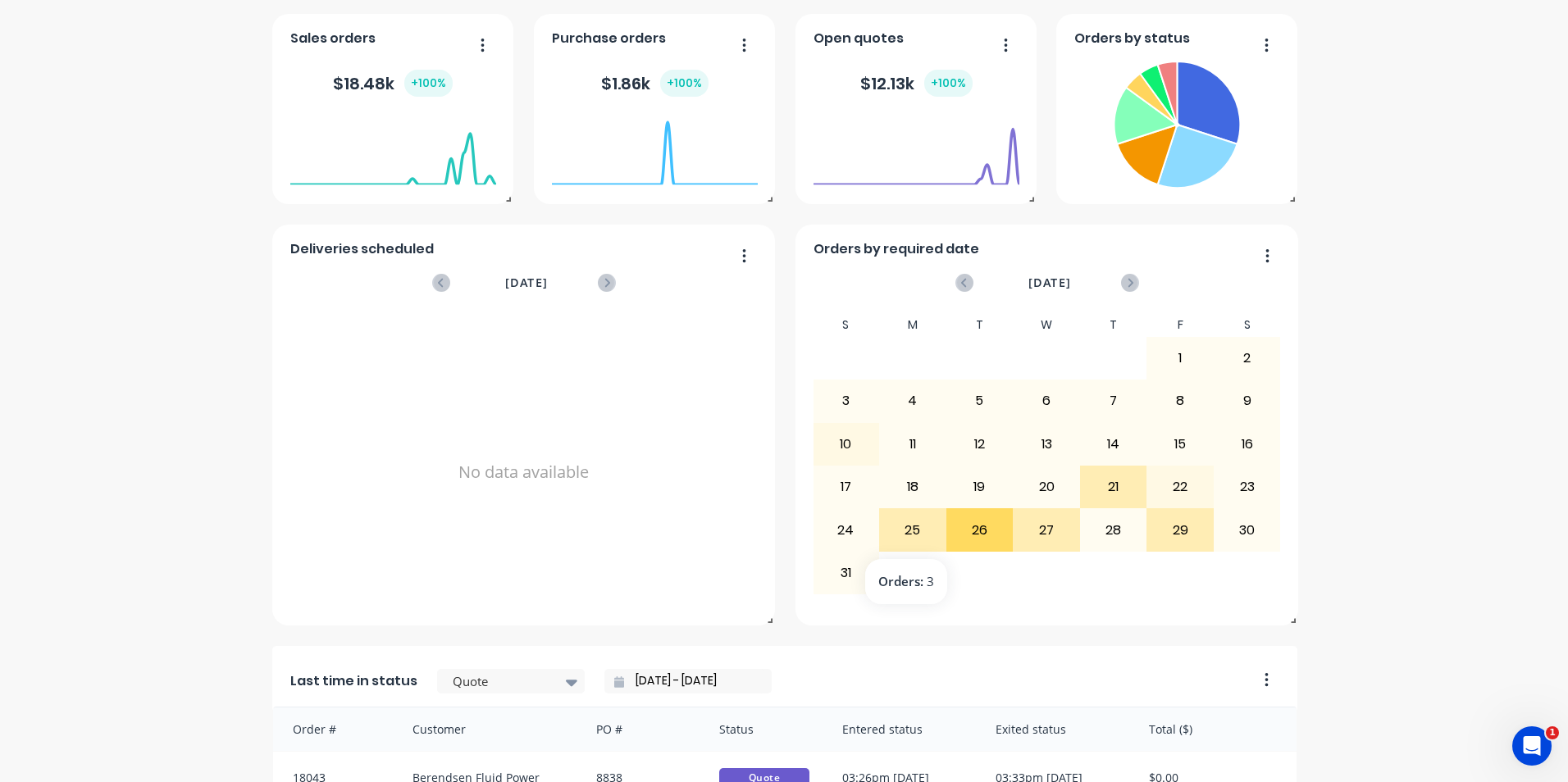
click at [969, 527] on div "26" at bounding box center [979, 530] width 65 height 41
click at [1032, 525] on div "27" at bounding box center [1046, 530] width 65 height 41
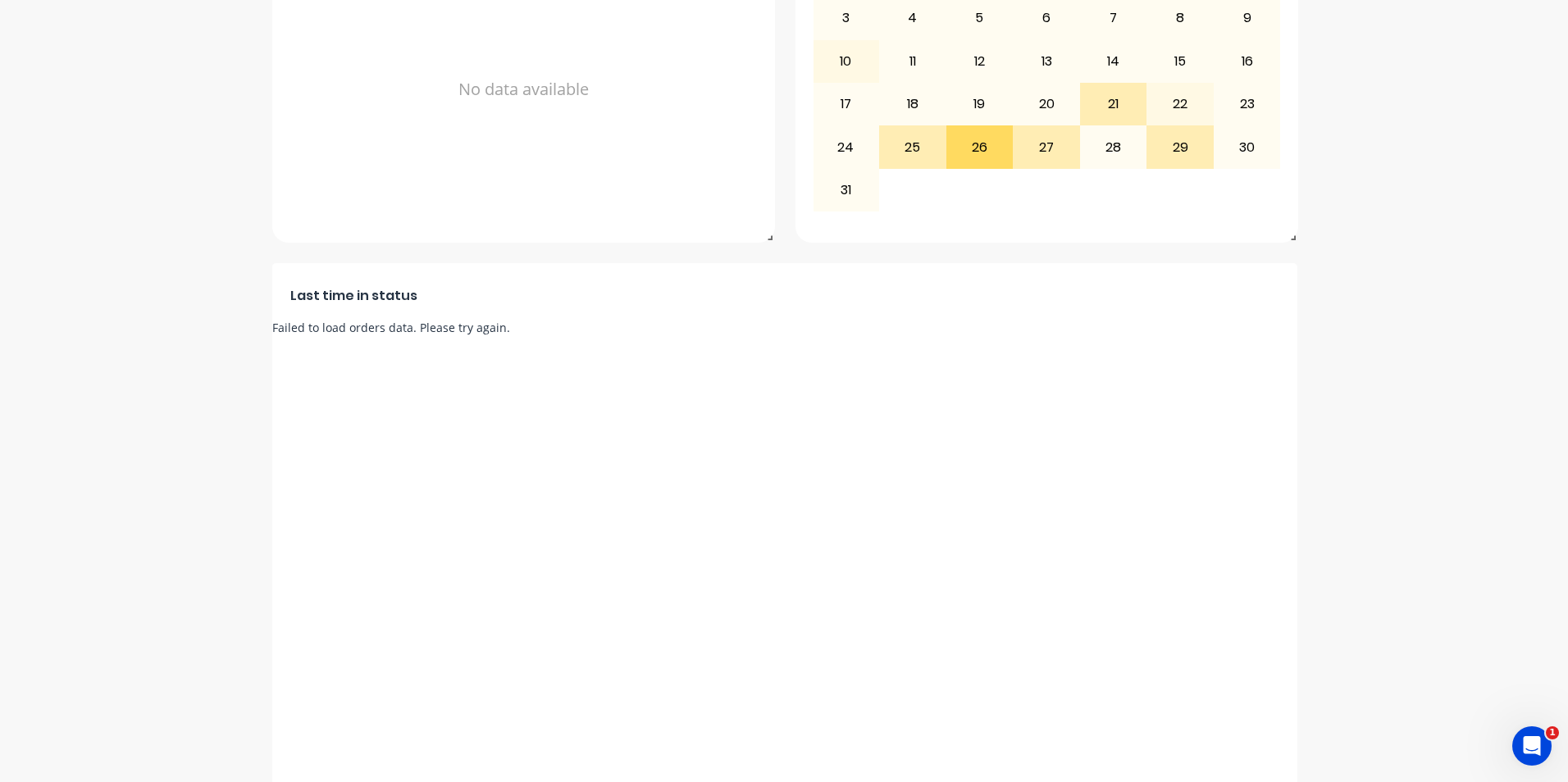
scroll to position [788, 0]
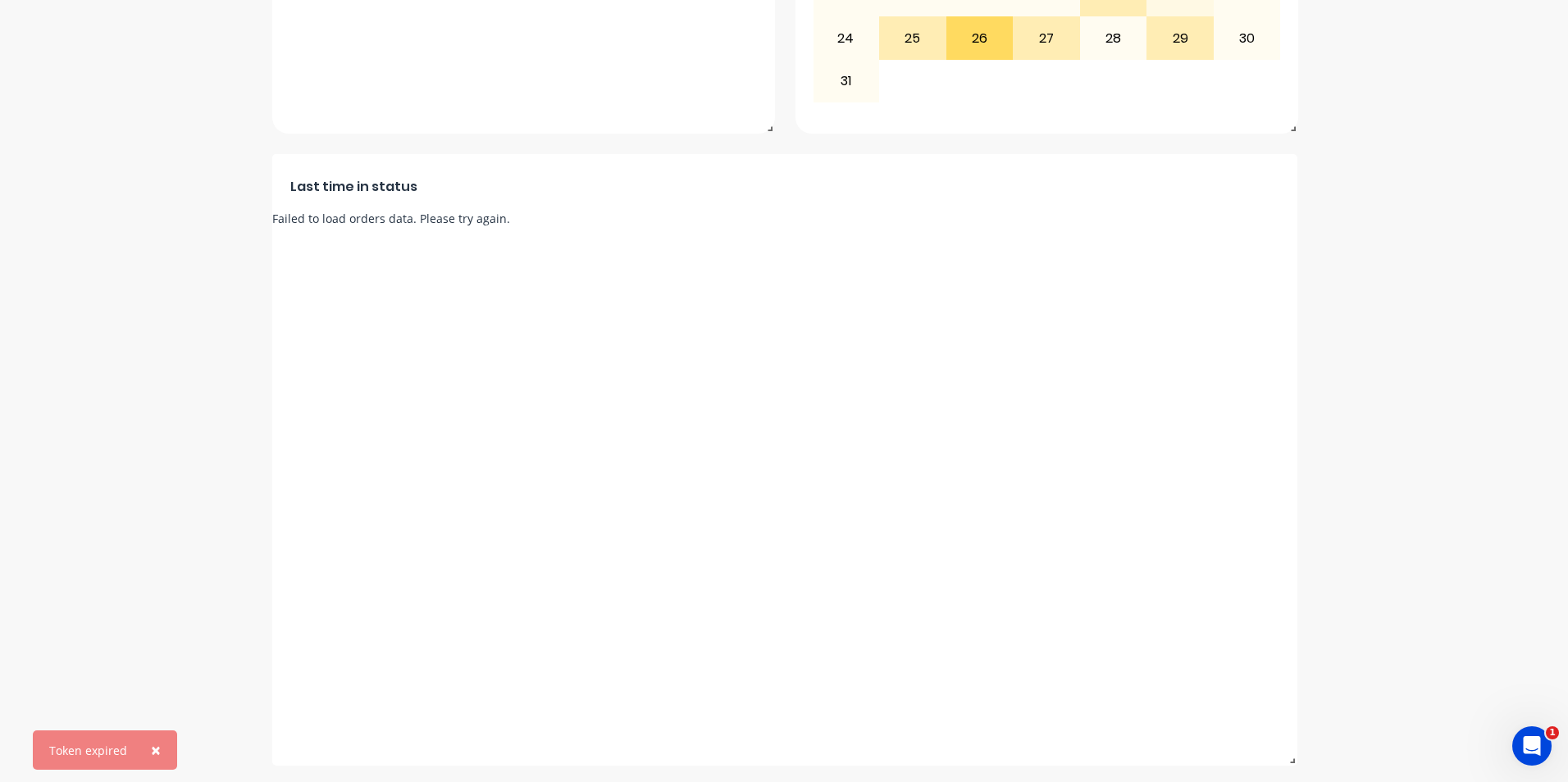
click at [153, 746] on span "×" at bounding box center [156, 751] width 10 height 23
click at [1054, 499] on div "Last time in status Failed to load orders data. Please try again." at bounding box center [785, 459] width 1025 height 612
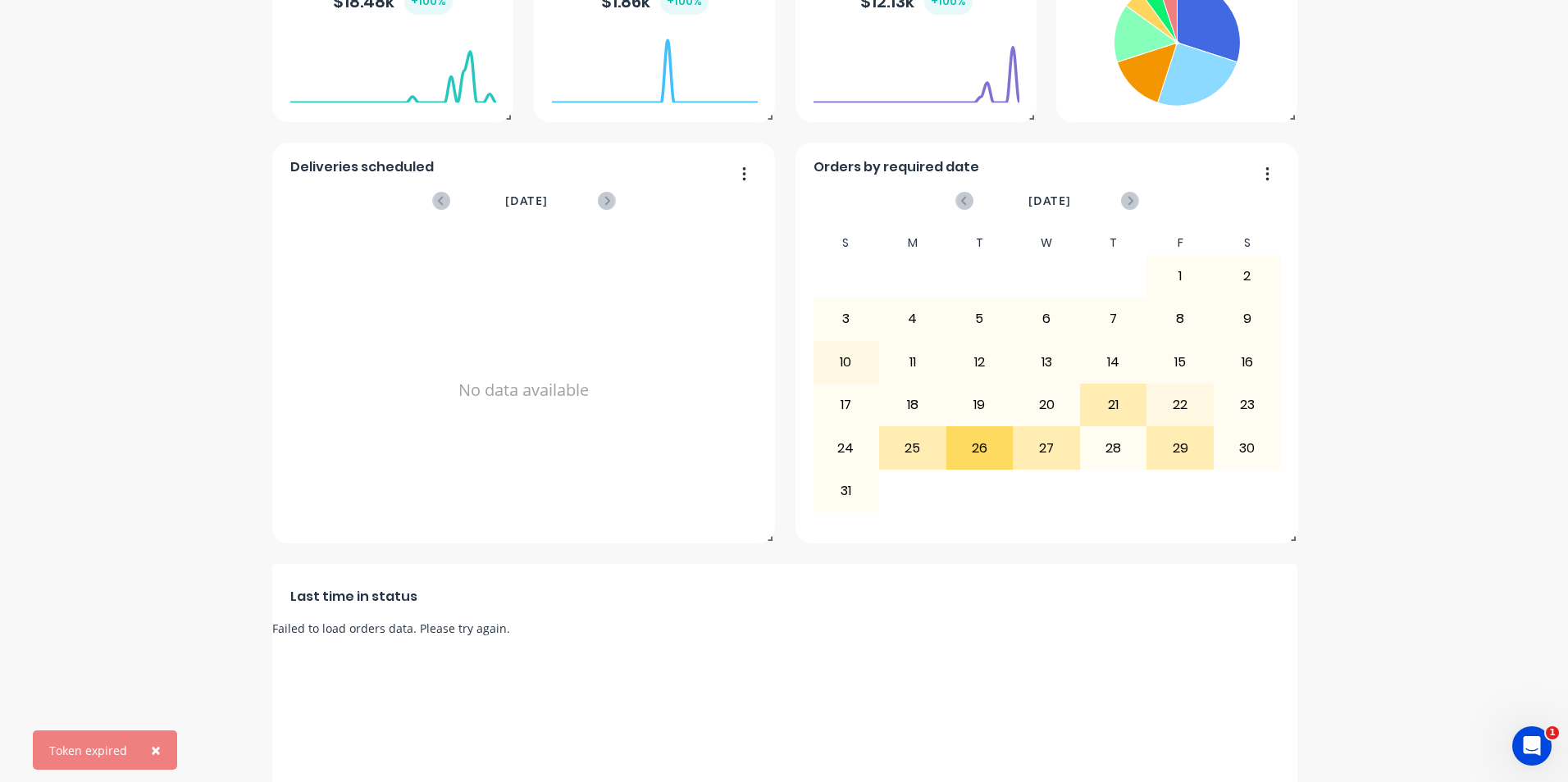
scroll to position [0, 0]
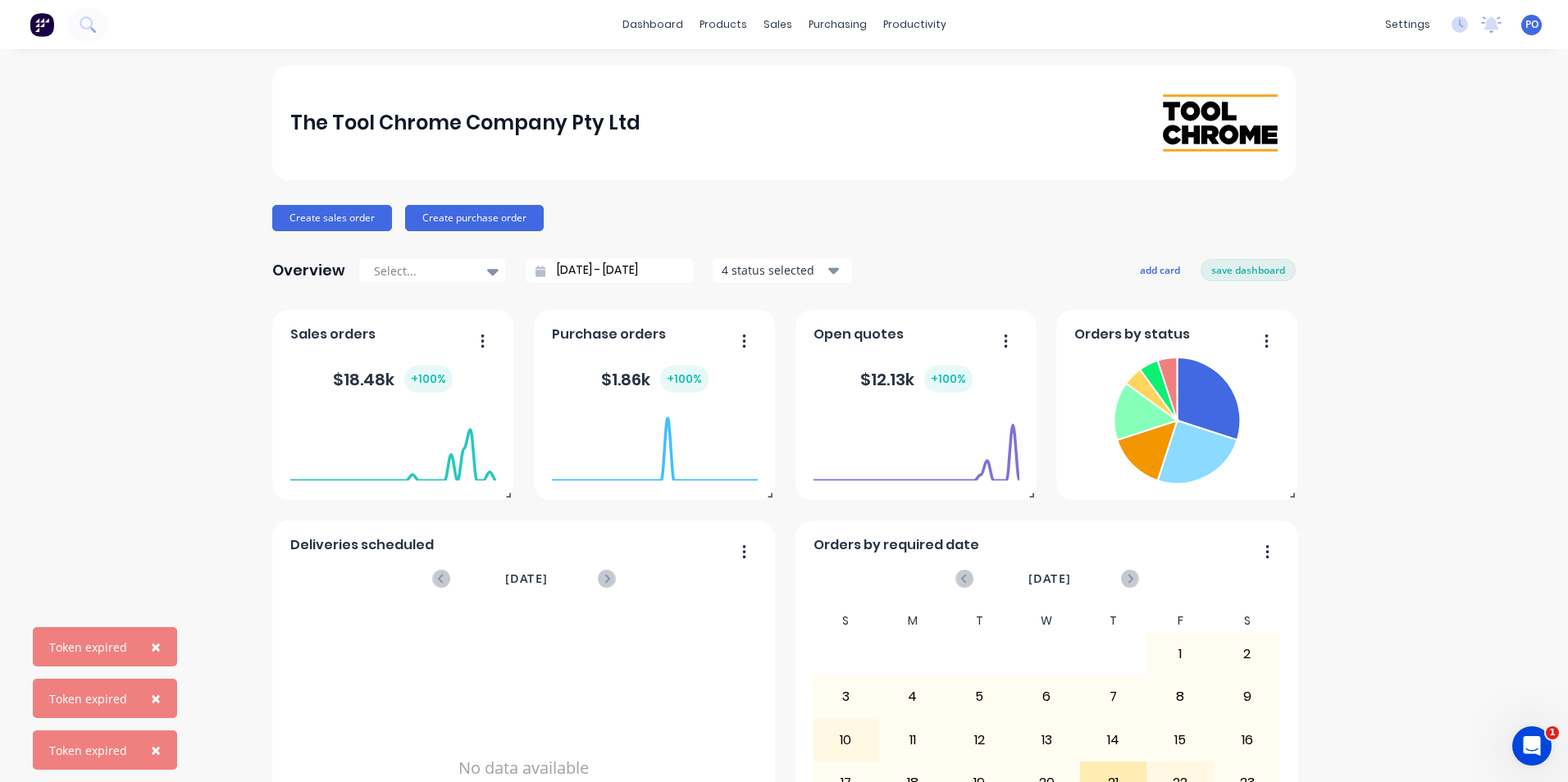
click at [152, 644] on span "×" at bounding box center [156, 647] width 10 height 23
click at [151, 698] on span "×" at bounding box center [156, 699] width 10 height 23
click at [154, 748] on span "×" at bounding box center [156, 751] width 10 height 23
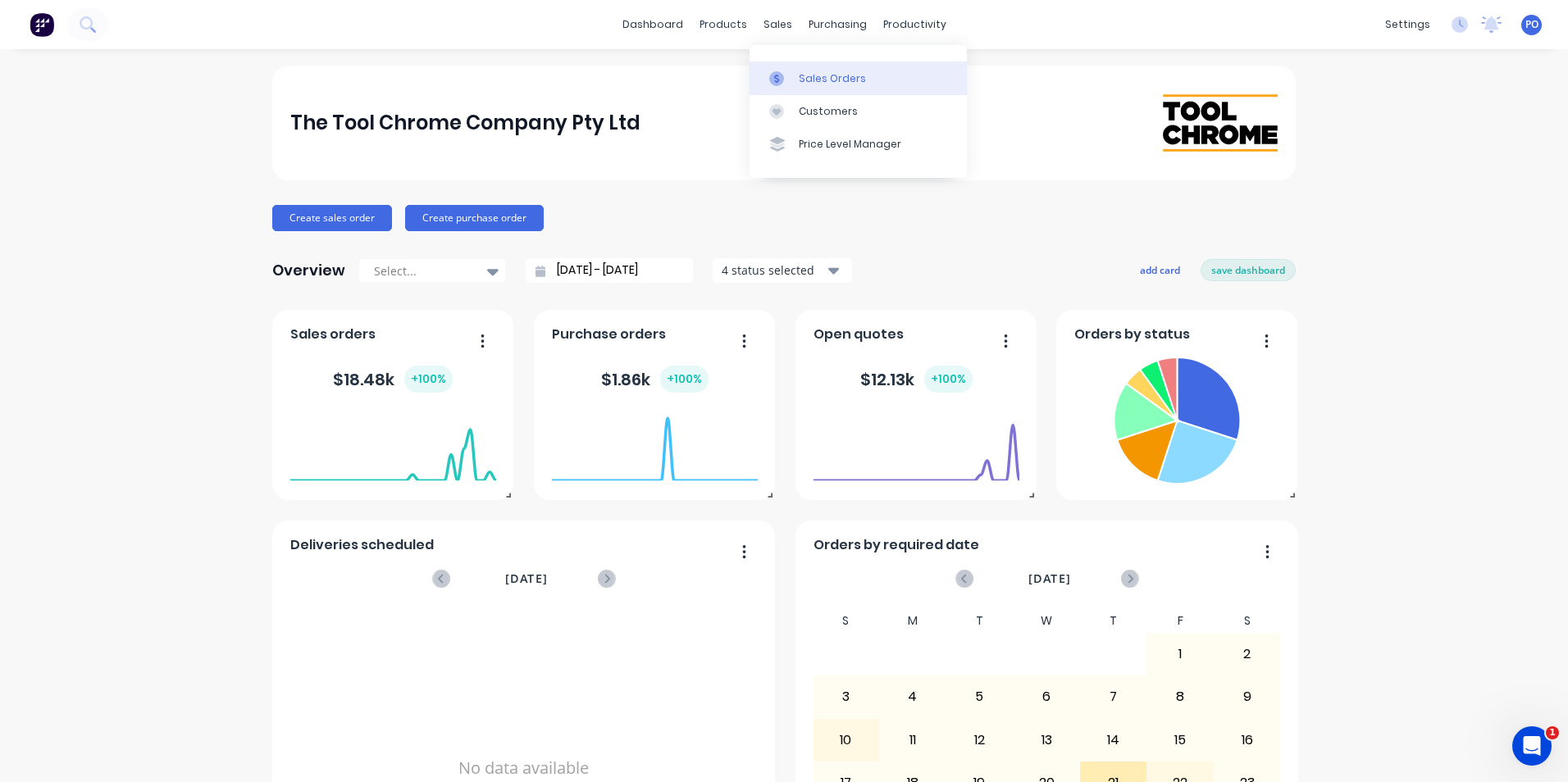
click at [833, 76] on div "Sales Orders" at bounding box center [832, 79] width 67 height 15
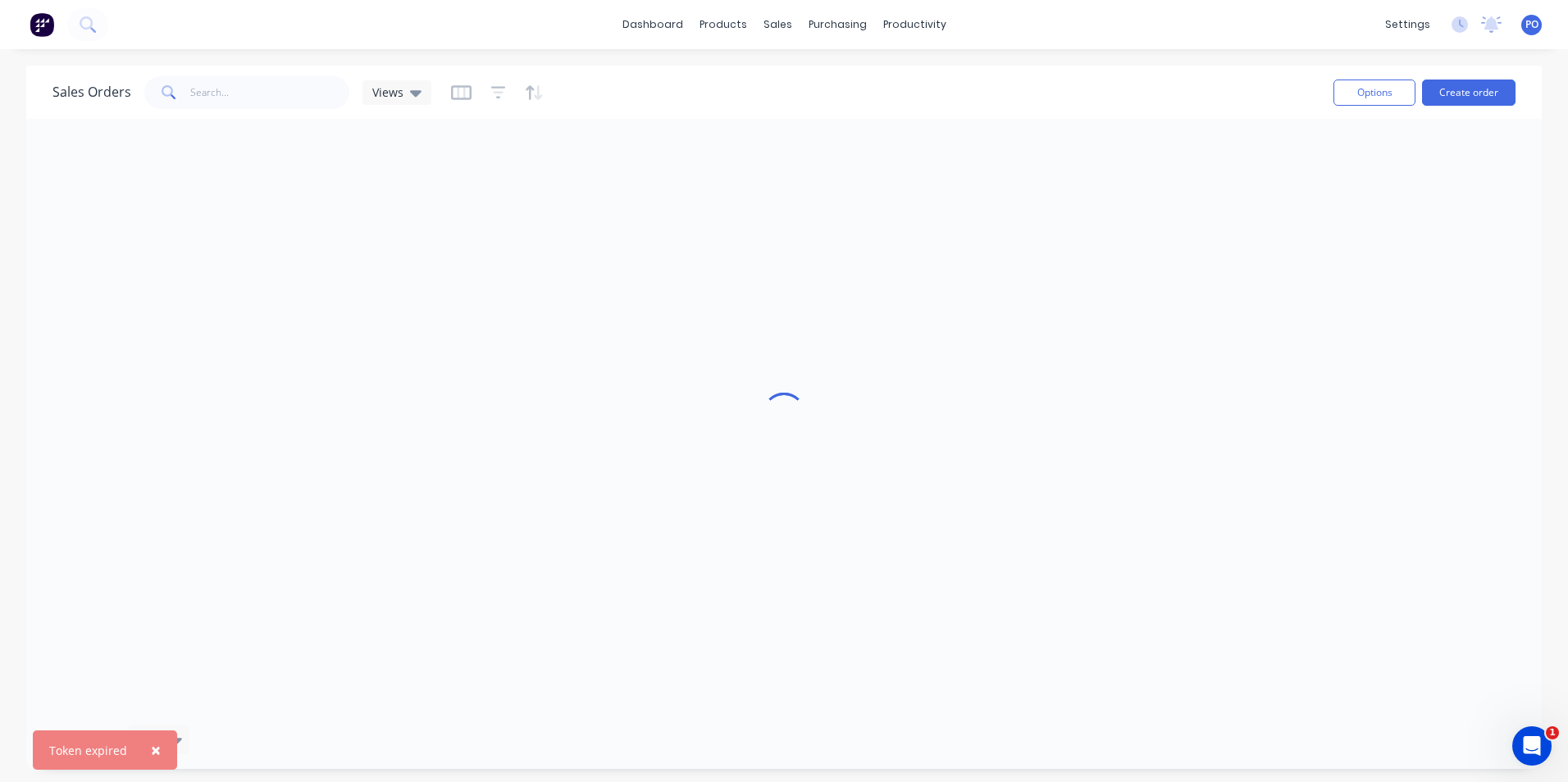
click at [152, 751] on span "×" at bounding box center [156, 751] width 10 height 23
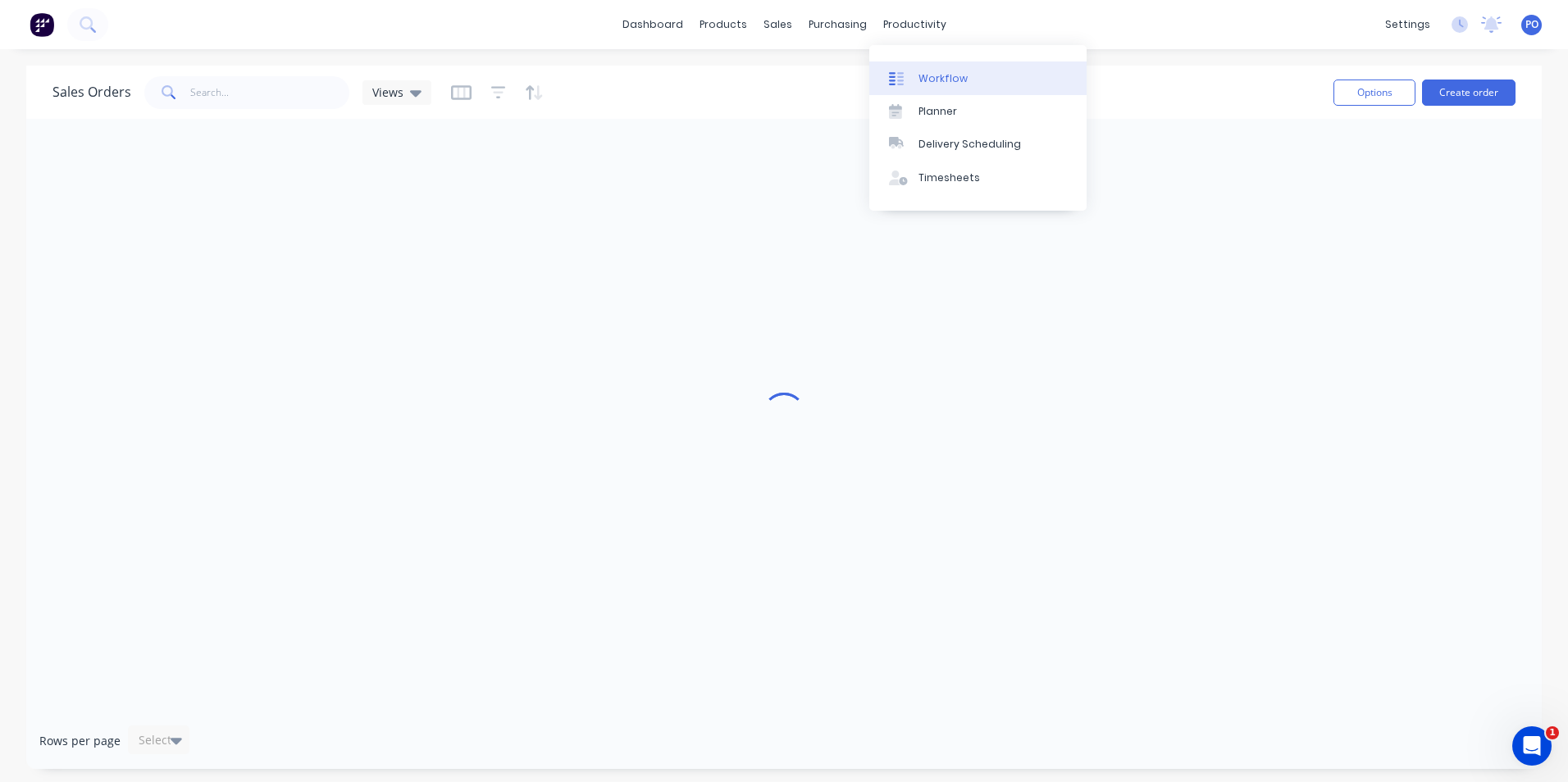
click at [934, 80] on div "Workflow" at bounding box center [943, 79] width 49 height 15
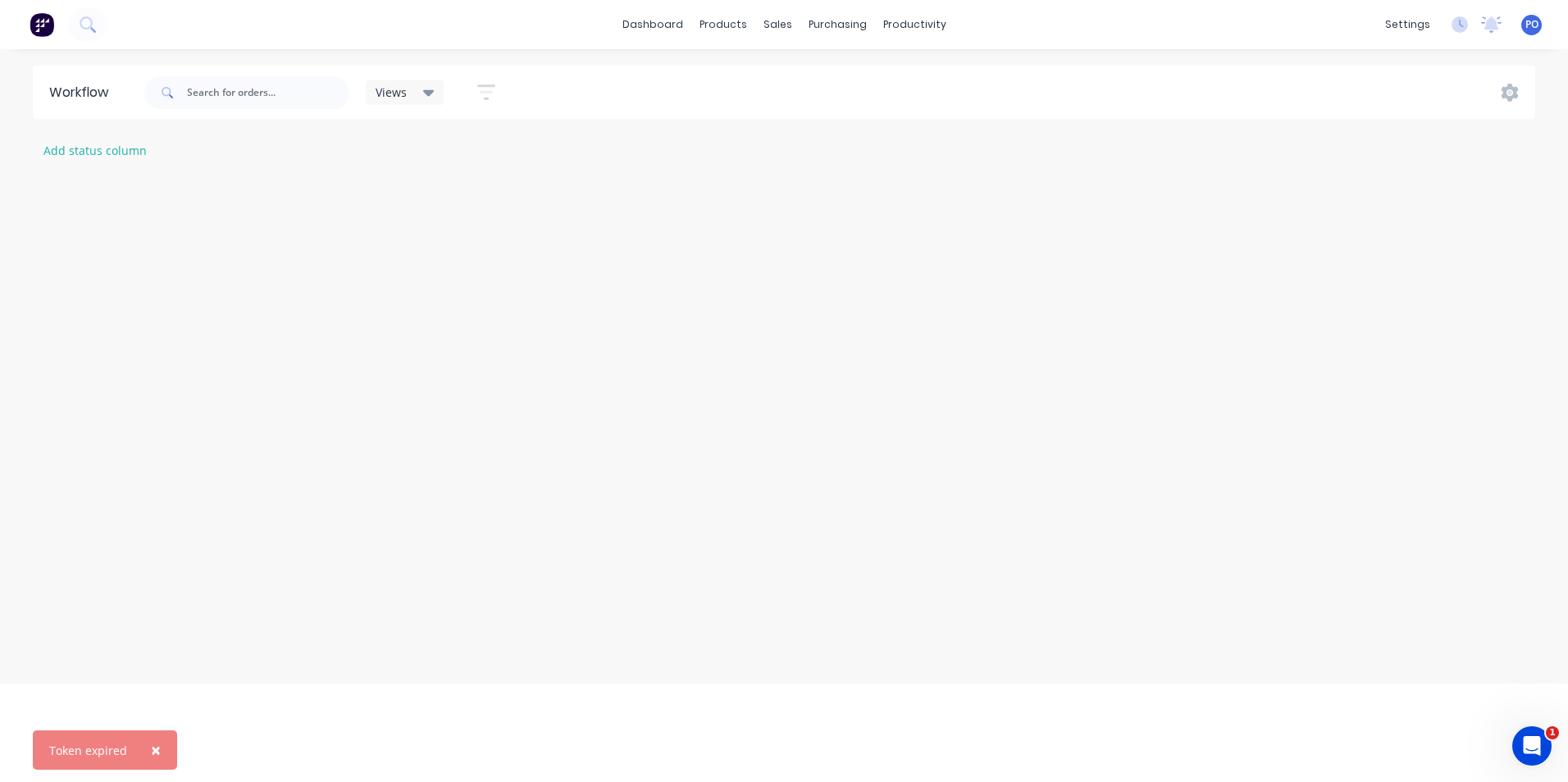
click at [151, 750] on span "×" at bounding box center [156, 751] width 10 height 23
click at [40, 27] on img at bounding box center [42, 25] width 25 height 25
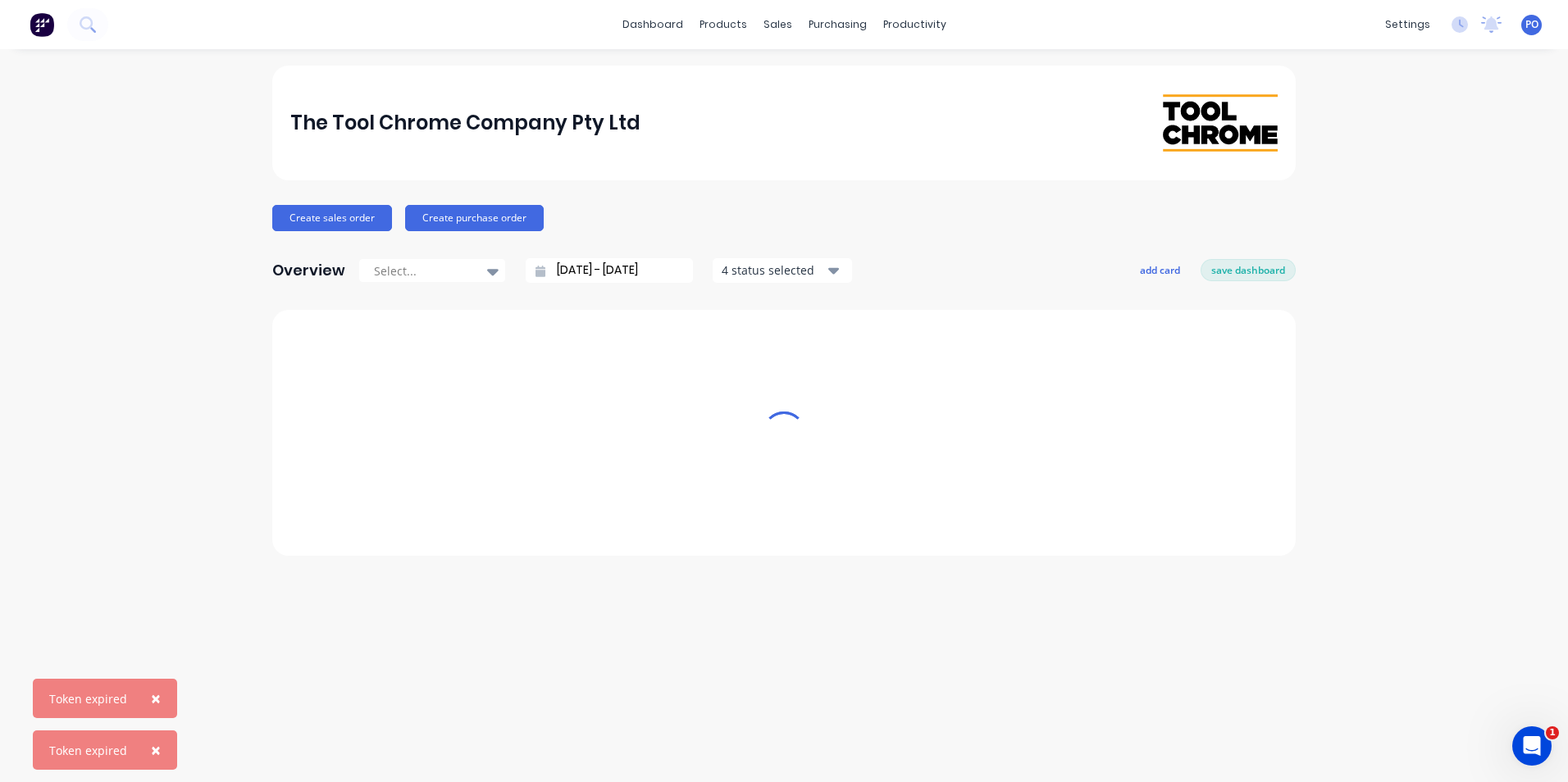
click at [151, 701] on span "×" at bounding box center [156, 699] width 10 height 23
click at [152, 746] on span "×" at bounding box center [156, 751] width 10 height 23
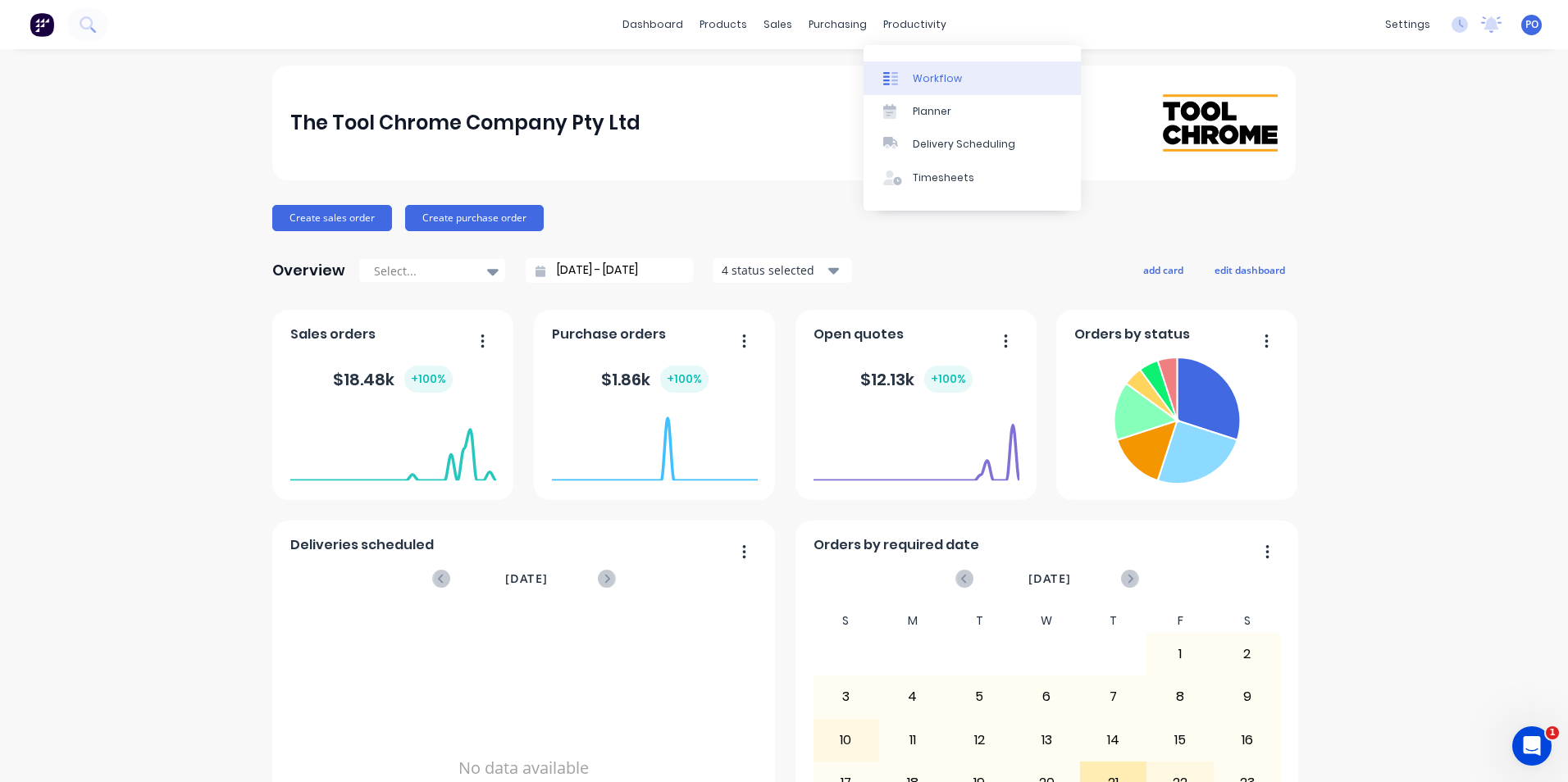
click at [930, 83] on div "Workflow" at bounding box center [937, 79] width 49 height 15
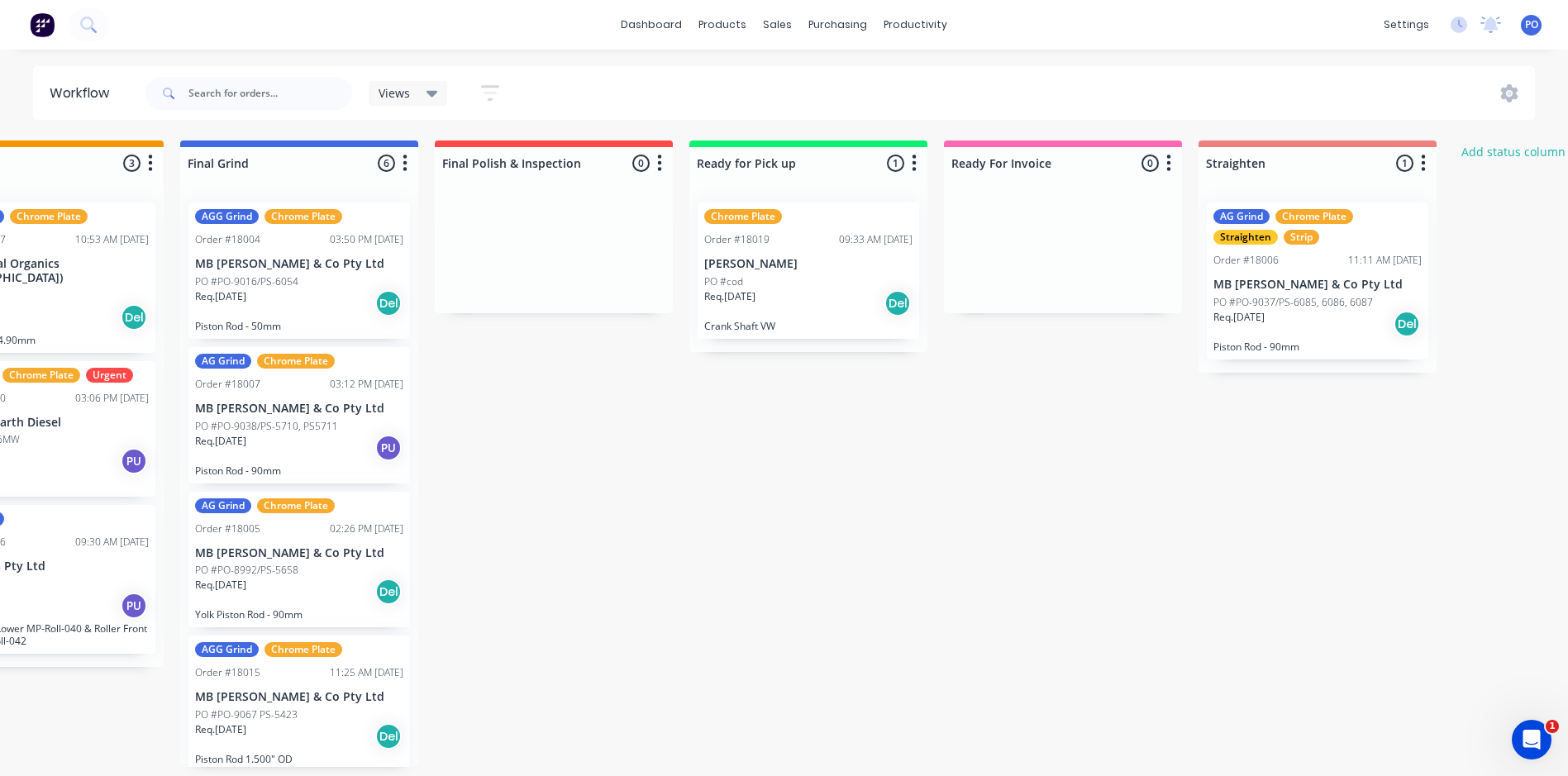
scroll to position [3, 1960]
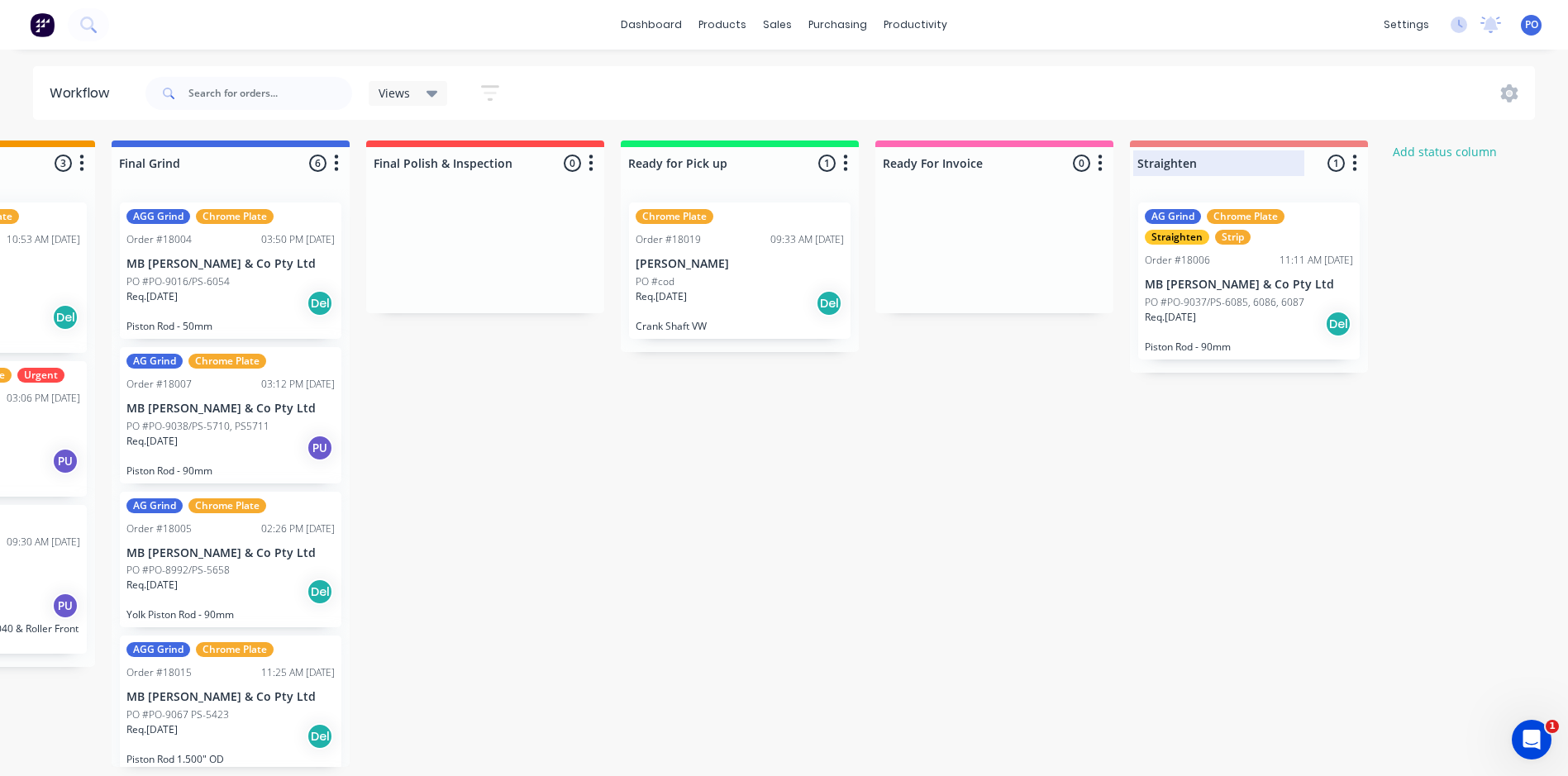
drag, startPoint x: 1276, startPoint y: 139, endPoint x: 1222, endPoint y: 144, distance: 54.2
click at [1222, 144] on div "Straighten 1 Status colour #F08080 hex #F08080 Save Cancel Notifications Email …" at bounding box center [1248, 159] width 238 height 39
click at [1224, 144] on div "Straighten 1 Status colour #F08080 hex #F08080 Save Cancel Notifications Email …" at bounding box center [1248, 159] width 238 height 39
click at [1291, 140] on div "Straighten 1 Status colour #F08080 hex #F08080 Save Cancel Notifications Email …" at bounding box center [1248, 159] width 238 height 39
click at [1355, 160] on icon "button" at bounding box center [1355, 163] width 4 height 17
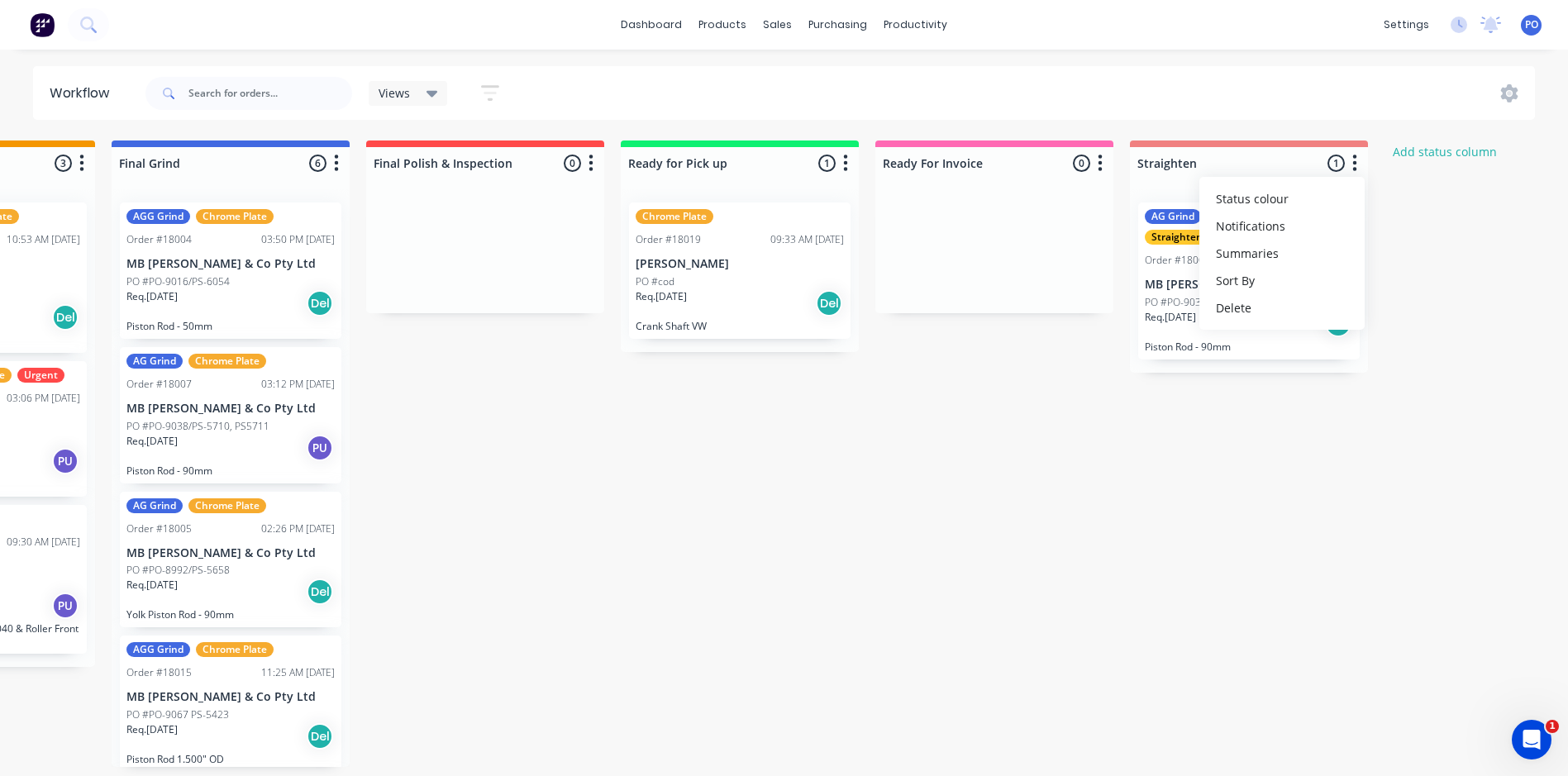
click at [1355, 160] on icon "button" at bounding box center [1355, 163] width 4 height 17
drag, startPoint x: 1327, startPoint y: 189, endPoint x: 1272, endPoint y: 220, distance: 63.1
click at [1272, 220] on div "AG Grind Chrome Plate Straighten Strip Order #18006 11:11 AM 19/08/25 MB Butter…" at bounding box center [1248, 281] width 238 height 184
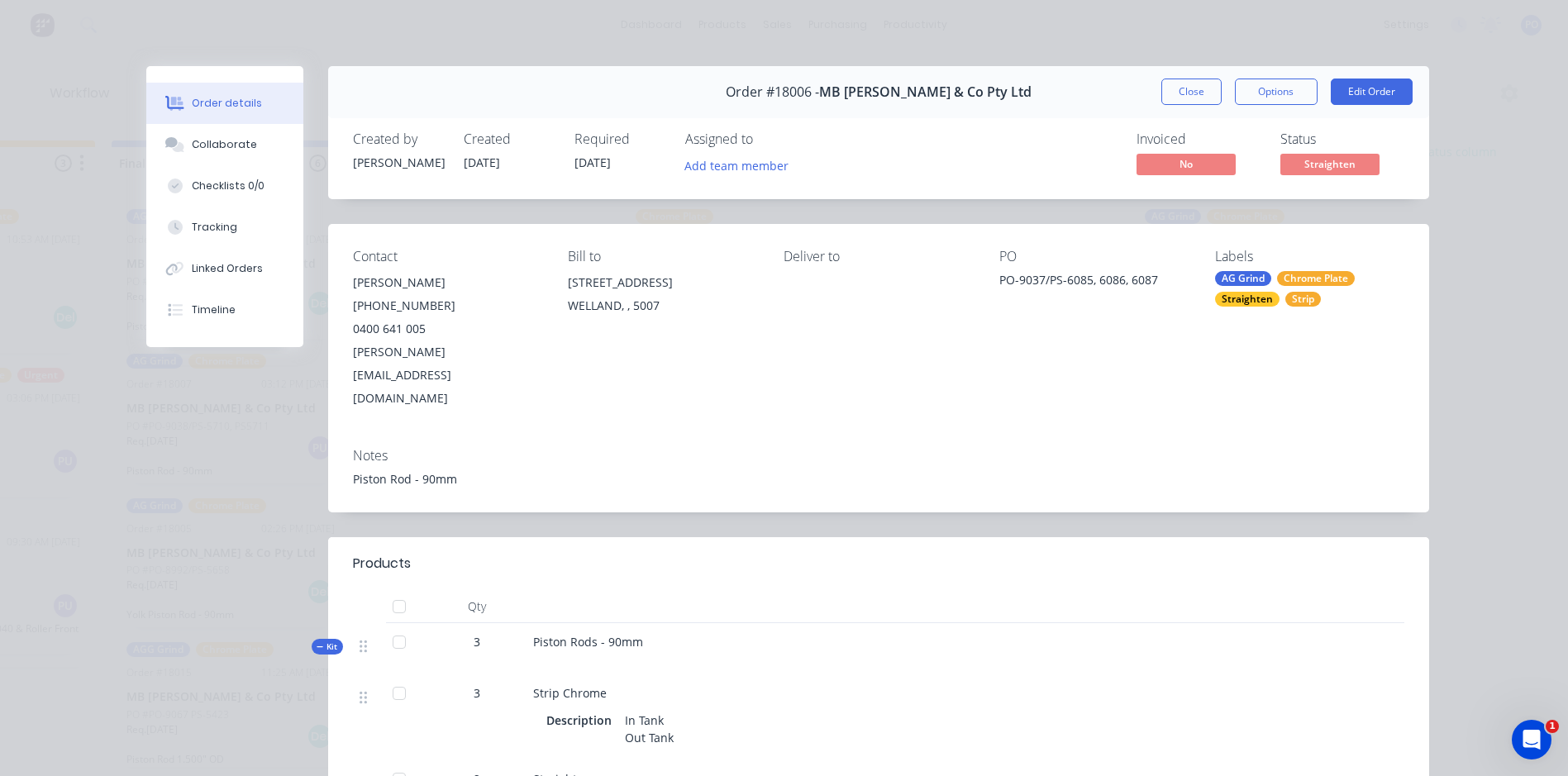
drag, startPoint x: 1272, startPoint y: 220, endPoint x: 1382, endPoint y: 52, distance: 200.8
click at [1382, 52] on div "Order details Collaborate Checklists 0/0 Tracking Linked Orders Timeline Order …" at bounding box center [784, 388] width 1568 height 776
click at [1180, 95] on button "Close" at bounding box center [1191, 92] width 60 height 27
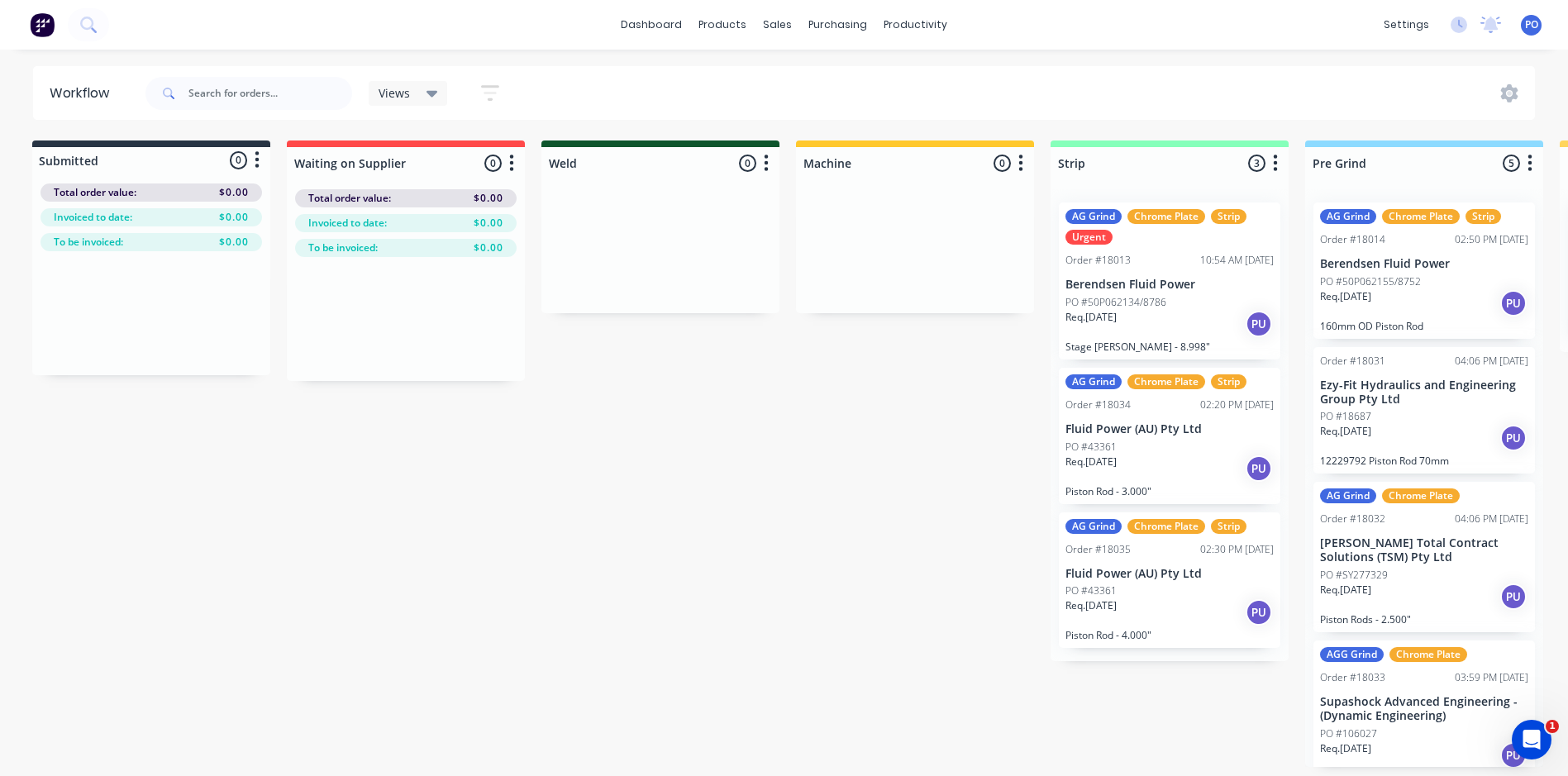
scroll to position [3, 0]
